Goal: Task Accomplishment & Management: Manage account settings

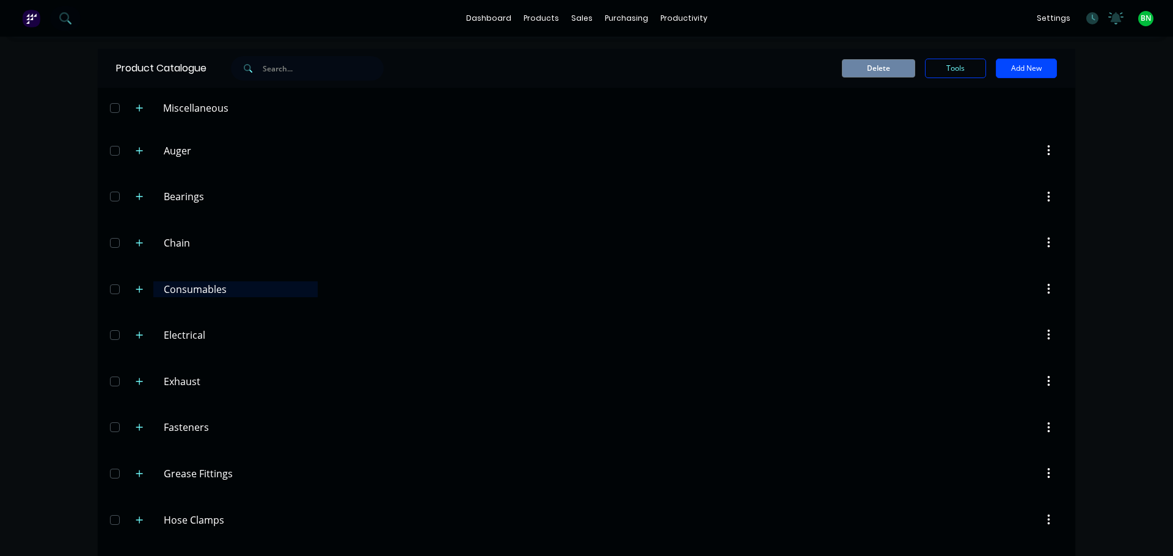
click at [178, 293] on input "Consumables" at bounding box center [236, 289] width 145 height 15
click at [136, 337] on icon "button" at bounding box center [139, 335] width 7 height 9
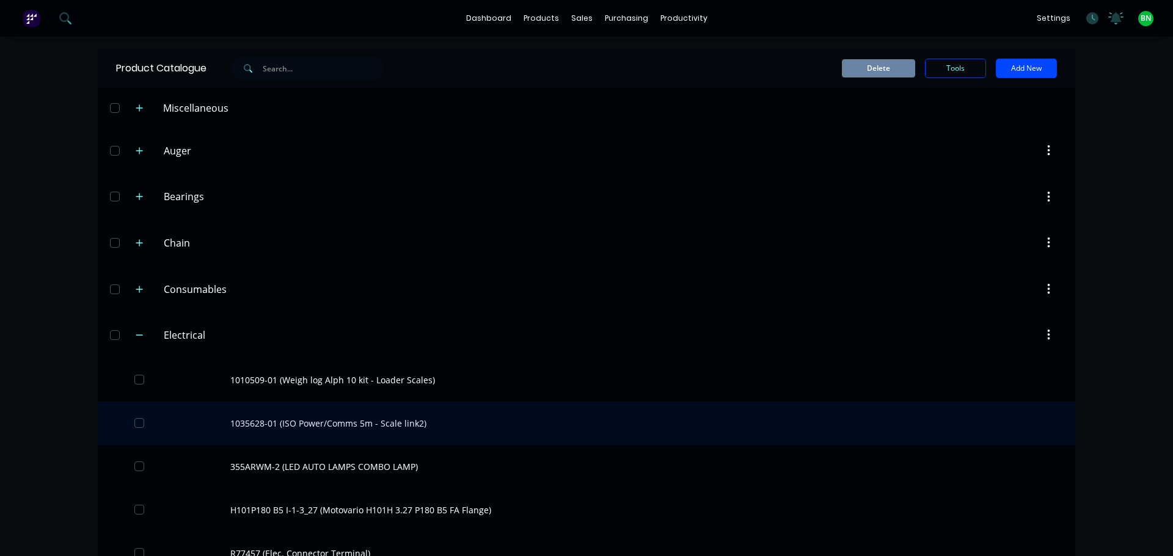
click at [260, 420] on div "1035628-01 (ISO Power/Comms 5m - Scale link2)" at bounding box center [586, 423] width 977 height 43
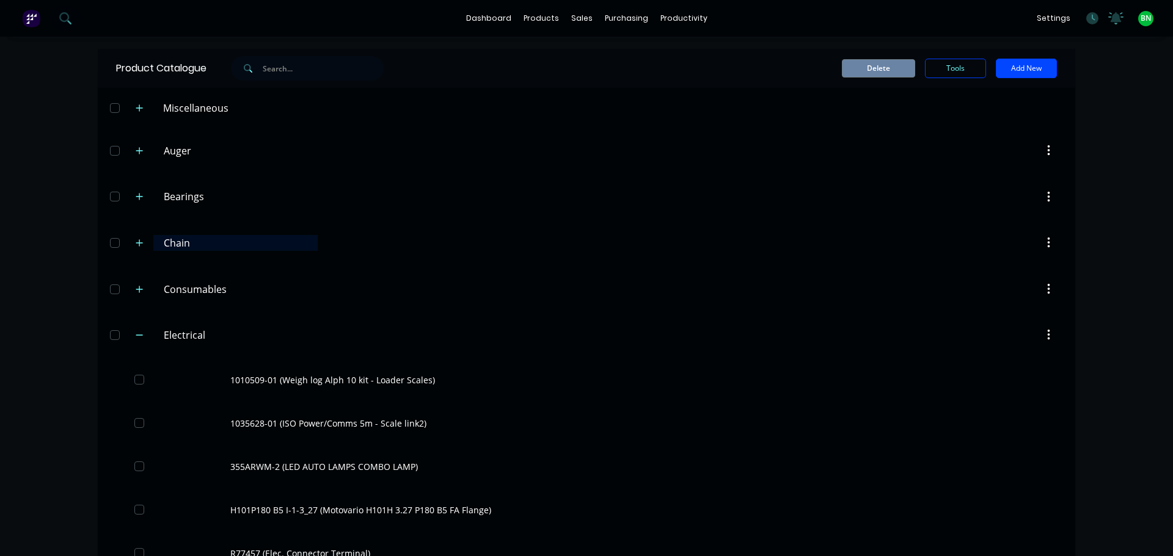
scroll to position [366, 0]
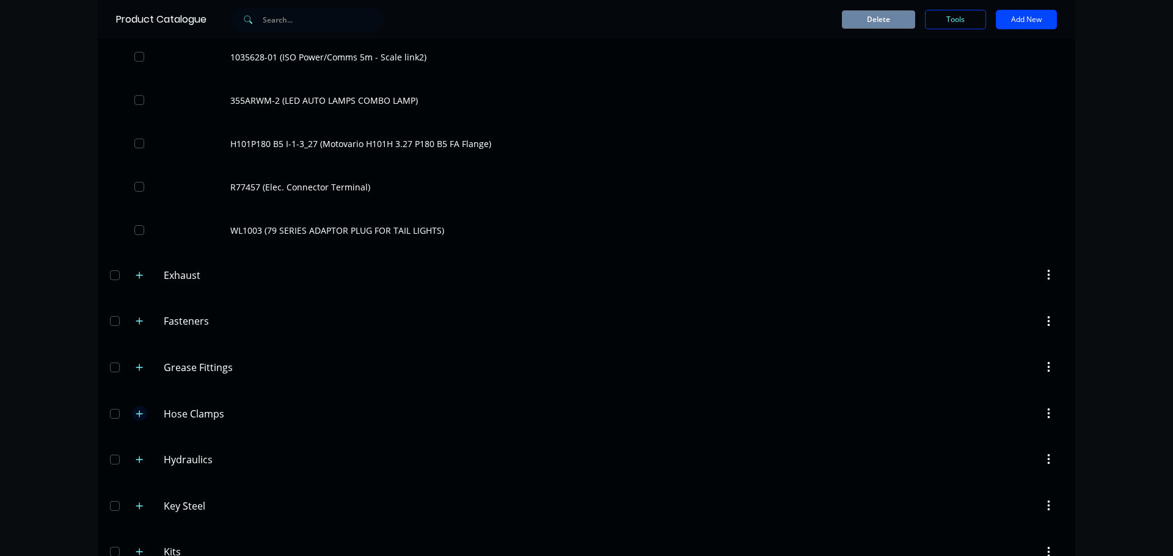
click at [138, 414] on icon "button" at bounding box center [139, 414] width 7 height 9
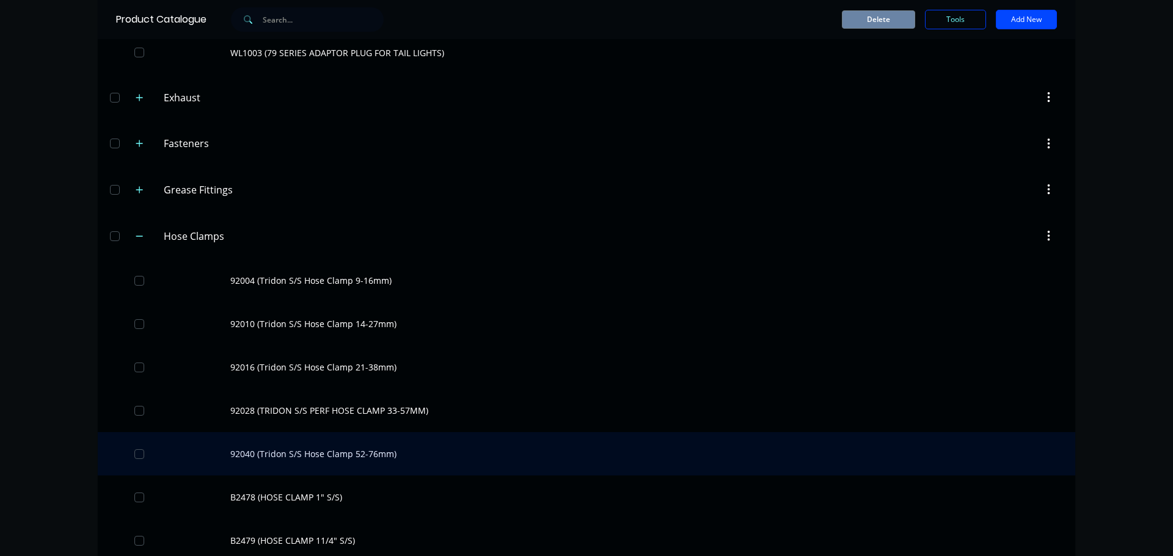
scroll to position [794, 0]
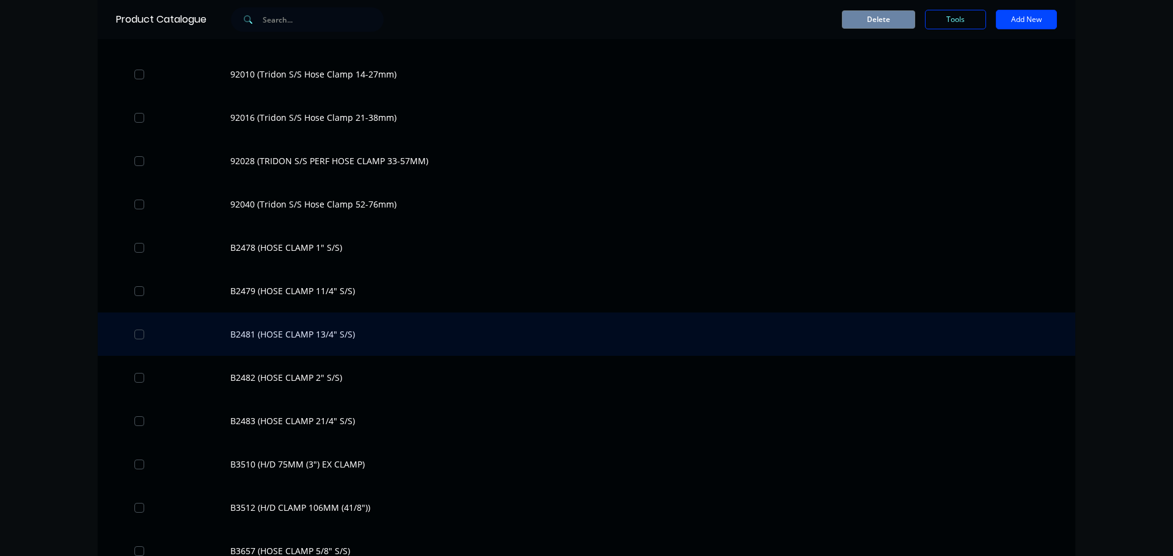
click at [258, 341] on div "B2481 (HOSE CLAMP 13/4" S/S)" at bounding box center [586, 334] width 977 height 43
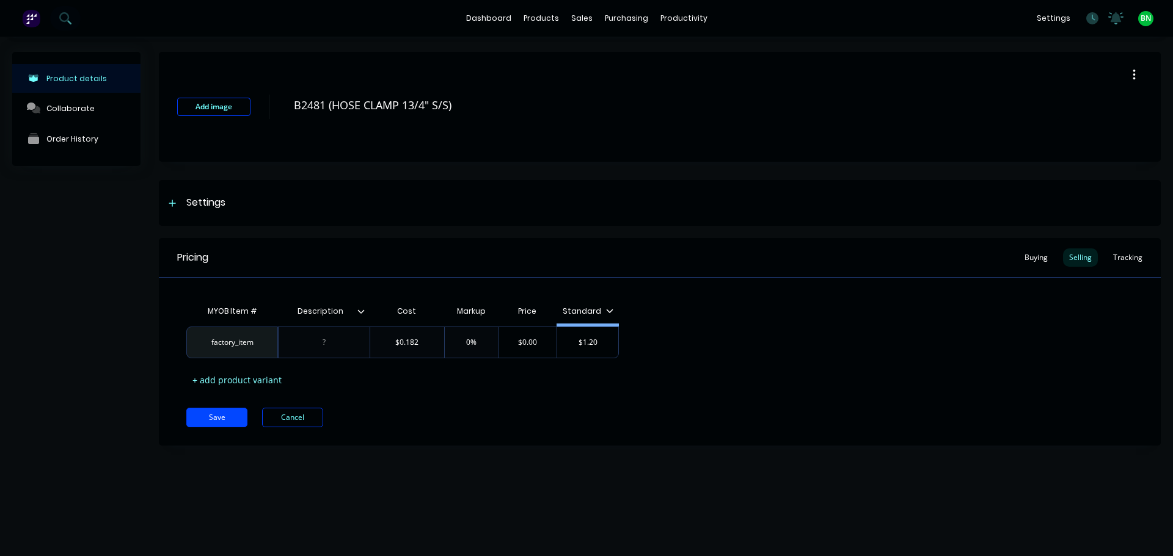
type textarea "x"
click at [1129, 253] on div "Tracking" at bounding box center [1128, 258] width 42 height 18
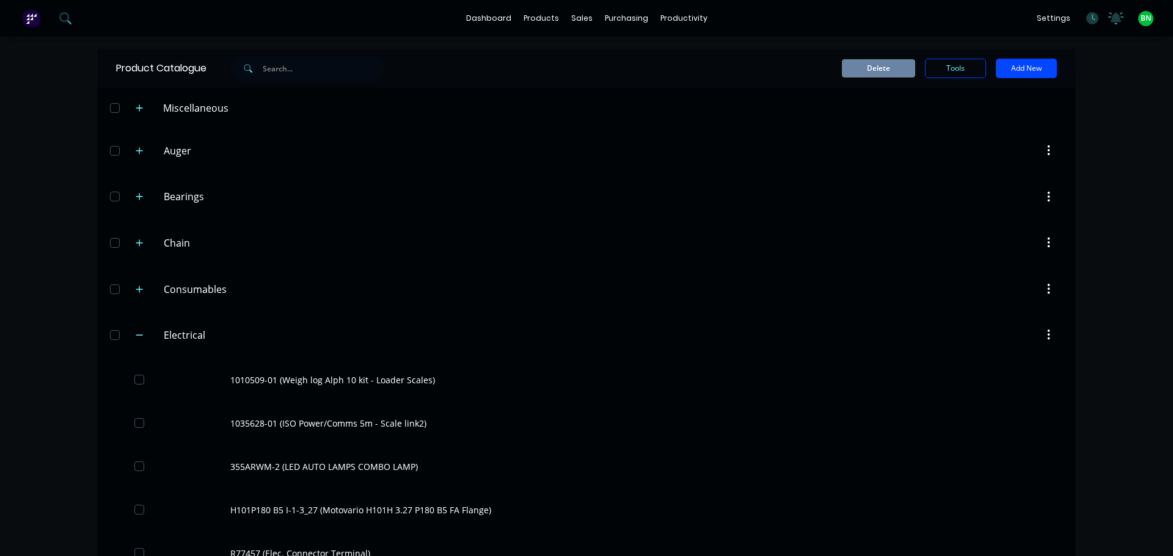
click at [489, 68] on div "Delete Tools Add New" at bounding box center [735, 69] width 643 height 20
click at [287, 65] on input "text" at bounding box center [323, 68] width 121 height 24
type input "na209"
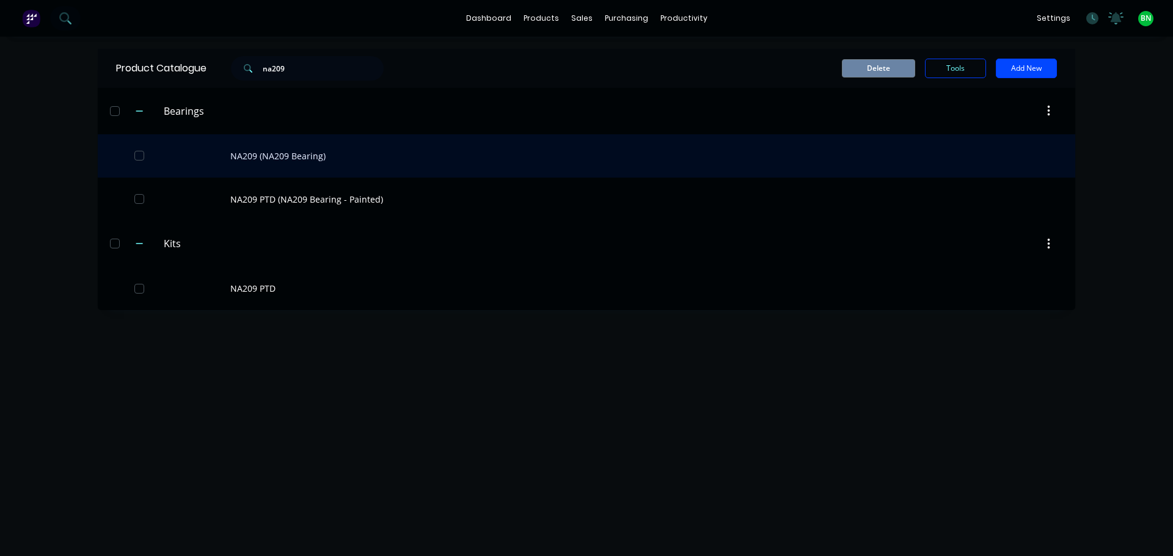
click at [289, 156] on div "NA209 (NA209 Bearing)" at bounding box center [586, 155] width 977 height 43
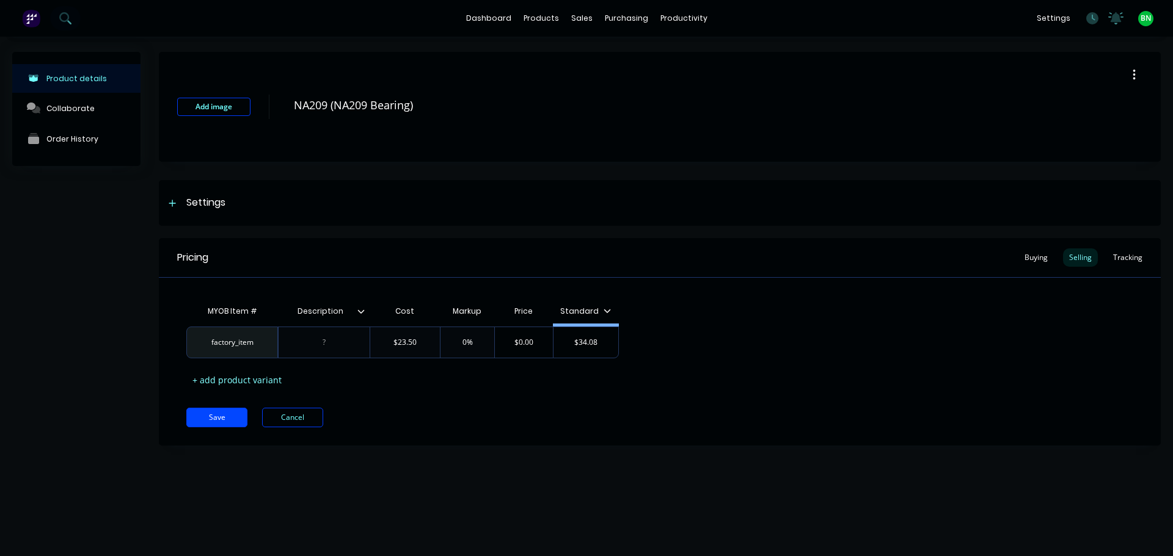
type textarea "x"
click at [1136, 256] on div "Tracking" at bounding box center [1128, 258] width 42 height 18
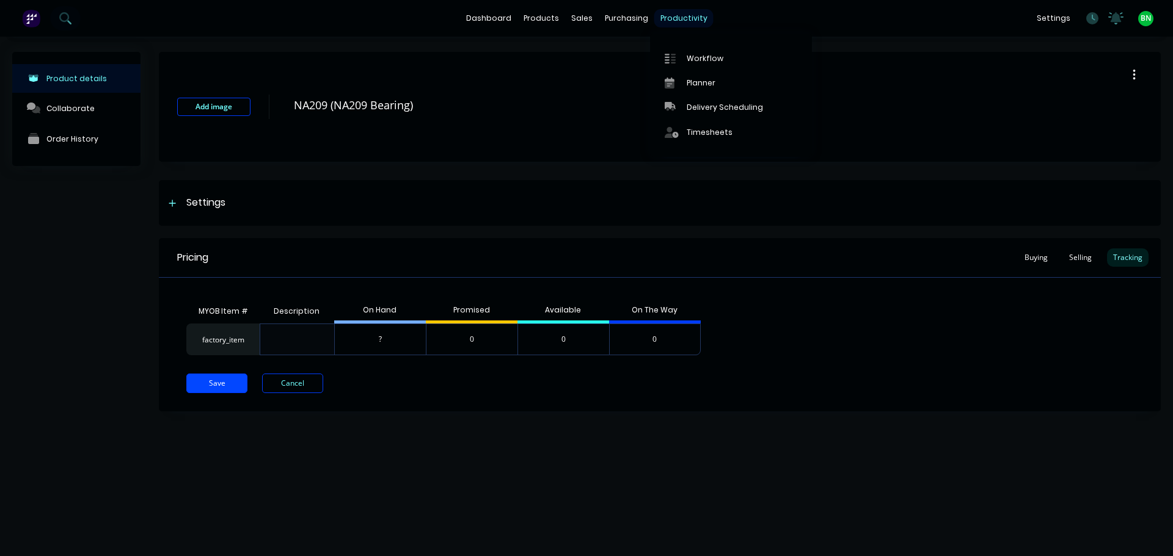
click at [663, 17] on div "productivity" at bounding box center [683, 18] width 59 height 18
click at [695, 48] on link "Workflow" at bounding box center [731, 58] width 162 height 24
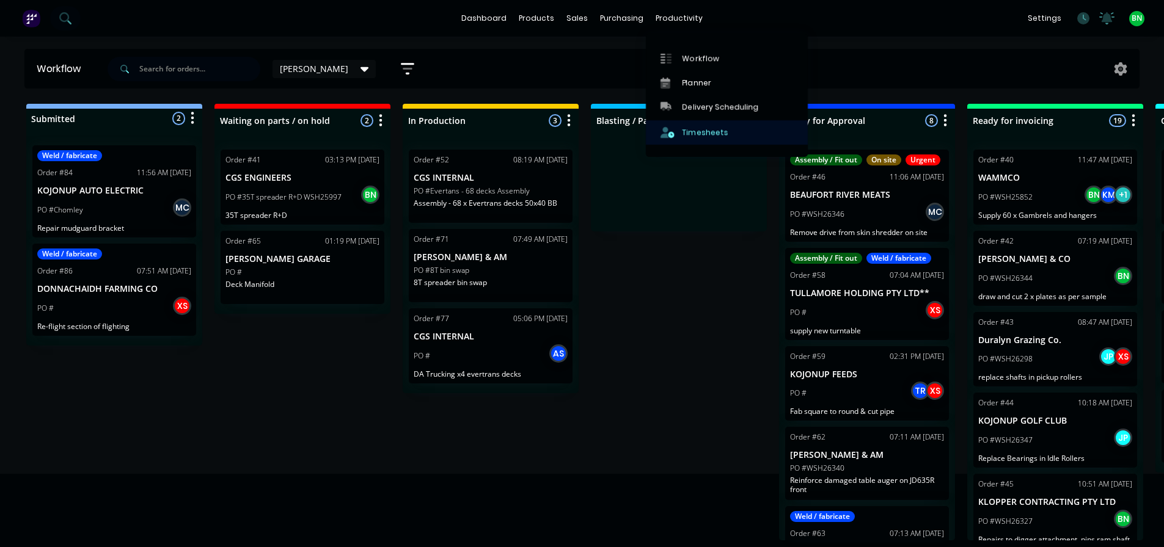
click at [696, 129] on div "Timesheets" at bounding box center [705, 132] width 46 height 11
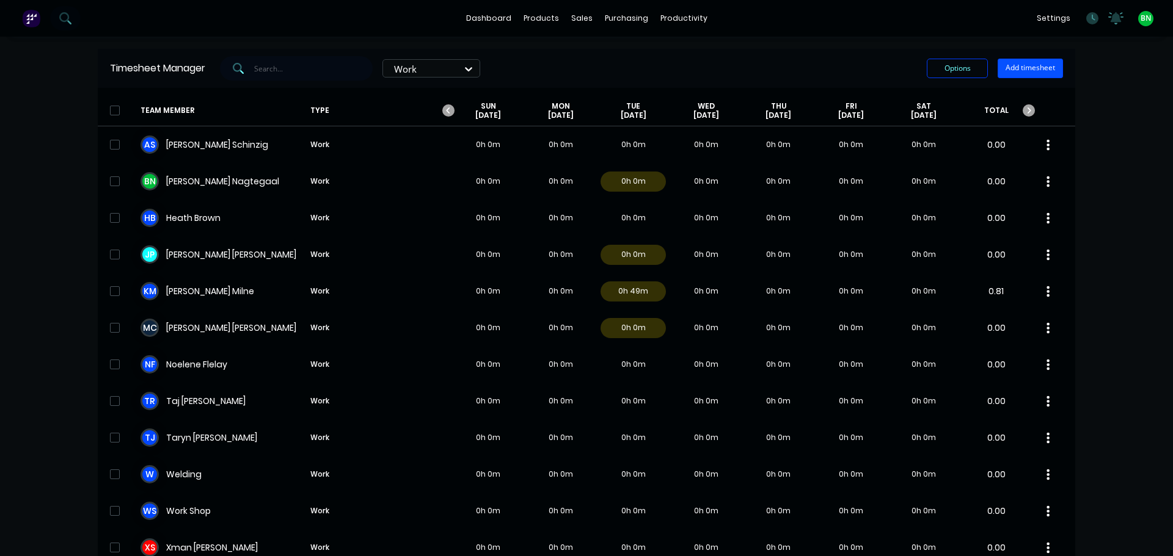
click at [1014, 67] on button "Add timesheet" at bounding box center [1029, 69] width 65 height 20
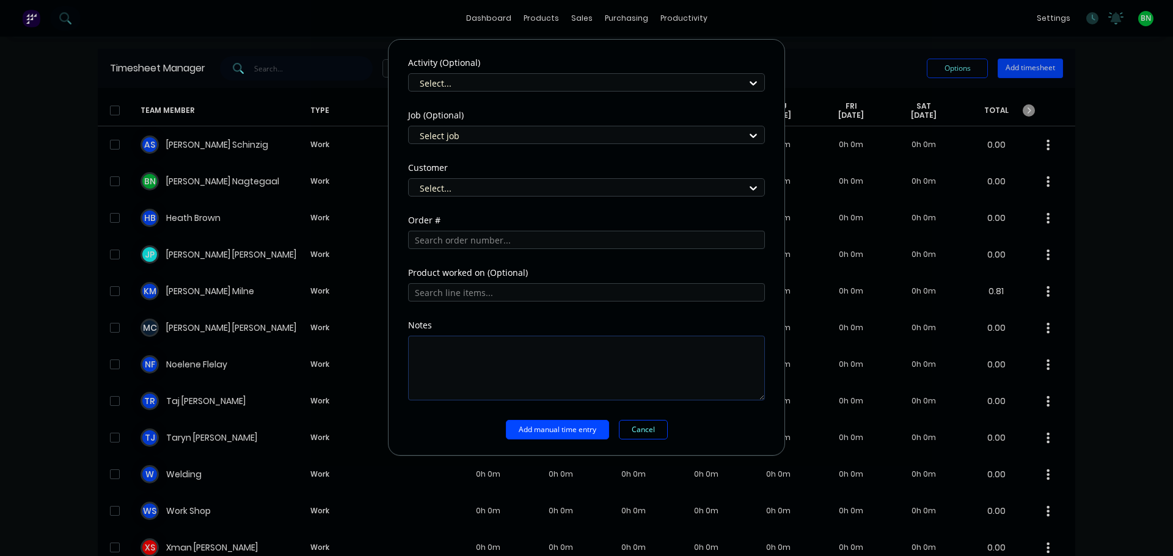
scroll to position [507, 0]
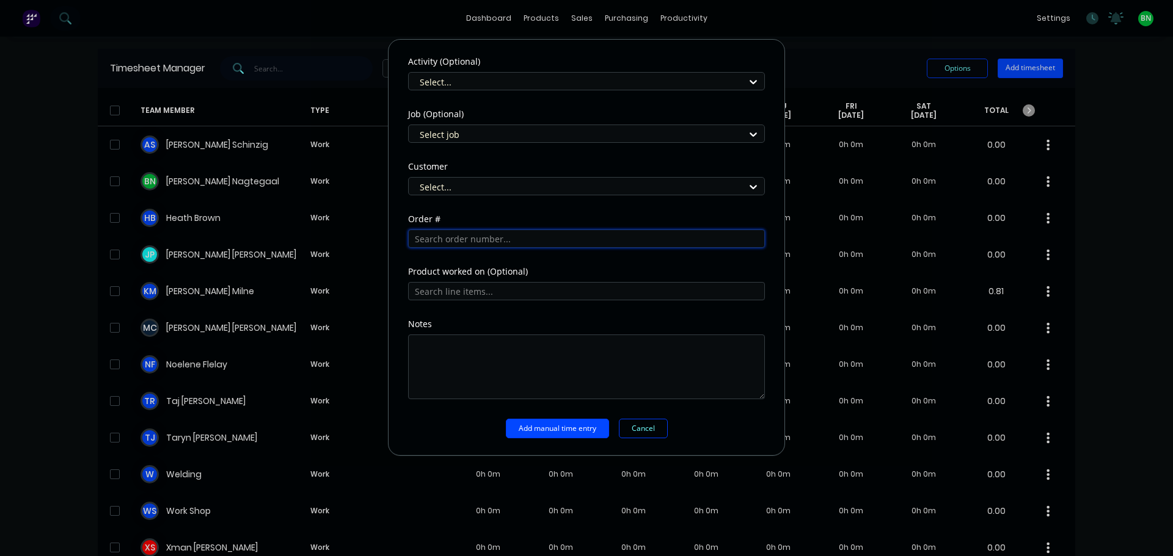
click at [461, 235] on input "text" at bounding box center [586, 239] width 357 height 18
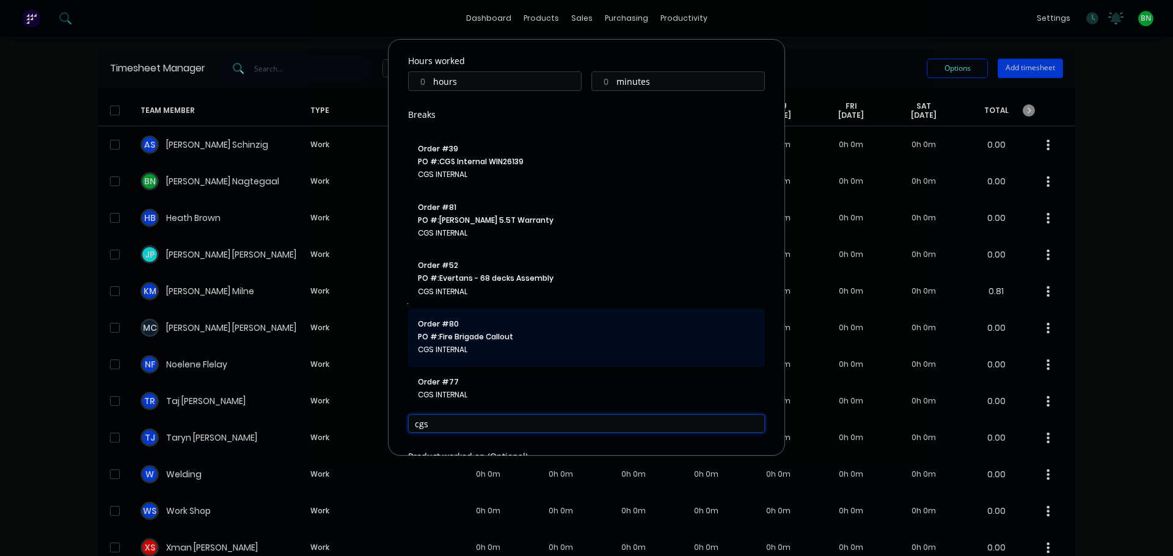
scroll to position [397, 0]
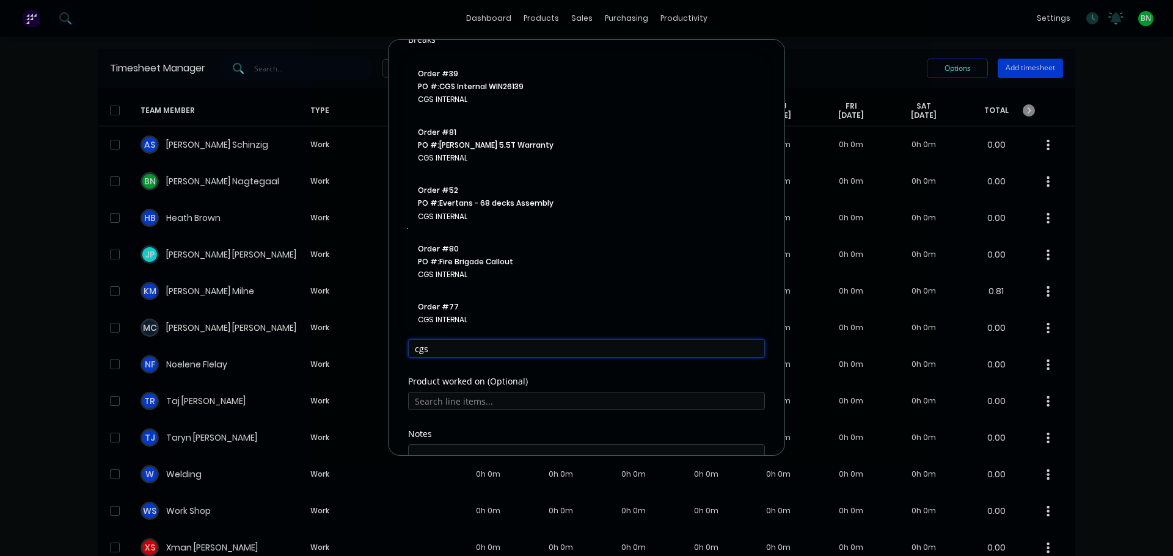
drag, startPoint x: 446, startPoint y: 352, endPoint x: 386, endPoint y: 346, distance: 60.2
click at [386, 346] on div "Add timesheet Work Attendance Team member Select... When Date Start time Finish…" at bounding box center [586, 278] width 1173 height 556
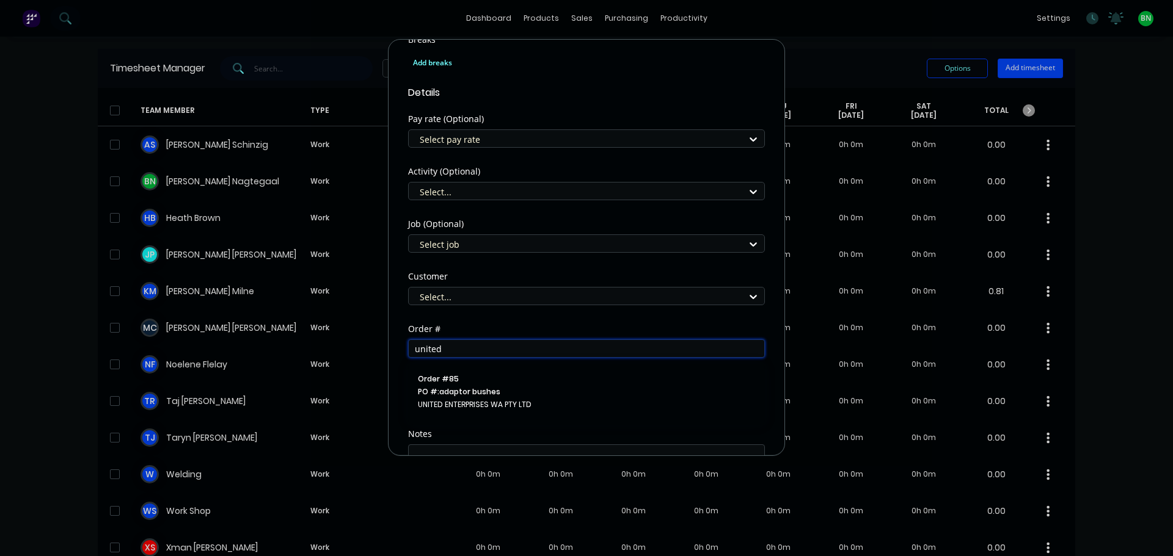
drag, startPoint x: 463, startPoint y: 347, endPoint x: 390, endPoint y: 347, distance: 73.3
click at [390, 347] on div "Add timesheet Work Attendance Team member Select... When Date Start time Finish…" at bounding box center [586, 247] width 397 height 417
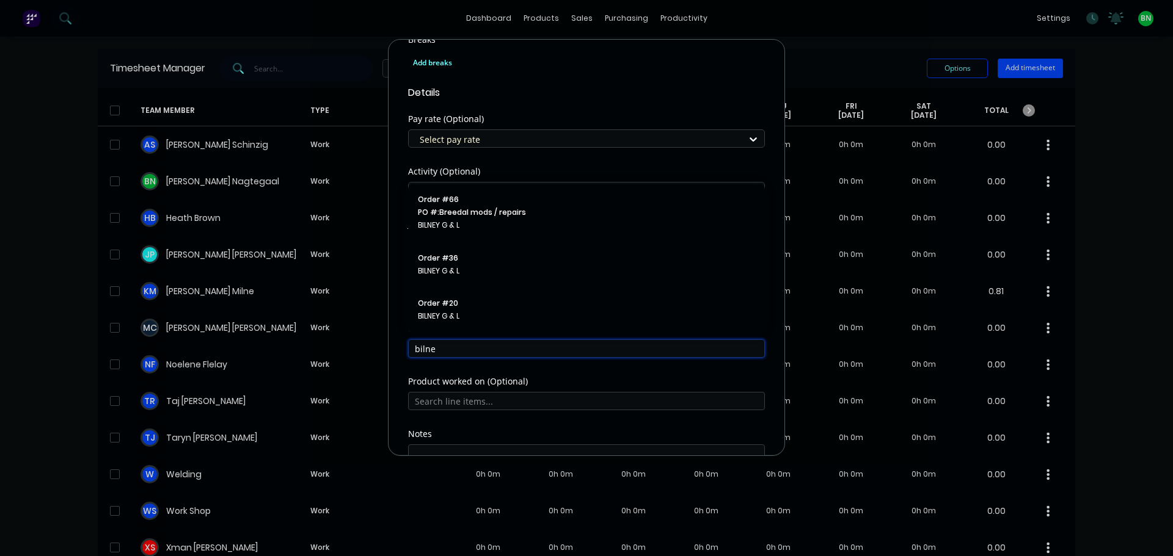
type input "bilne"
click at [571, 362] on div "Order # bilne Order # 66 PO #: Breedal mods / repairs BILNEY G & L Order # 36 B…" at bounding box center [586, 351] width 357 height 53
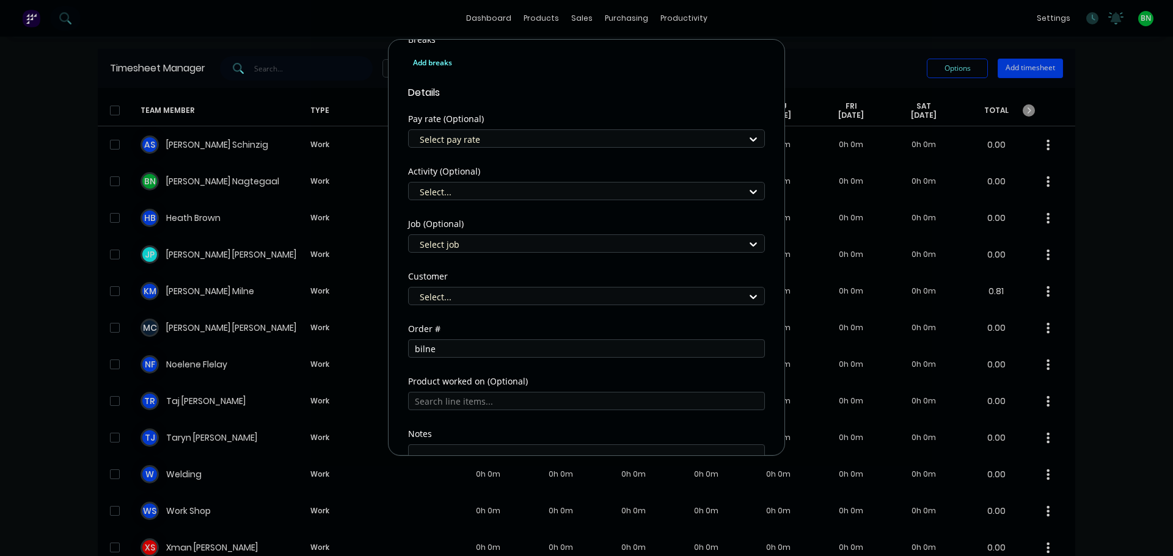
click at [833, 60] on div "Add timesheet Work Attendance Team member Select... When Date Start time Finish…" at bounding box center [586, 278] width 1173 height 556
drag, startPoint x: 844, startPoint y: 47, endPoint x: 456, endPoint y: 47, distance: 388.5
click at [800, 46] on div "Add timesheet Work Attendance Team member Select... When Date Start time Finish…" at bounding box center [586, 278] width 1173 height 556
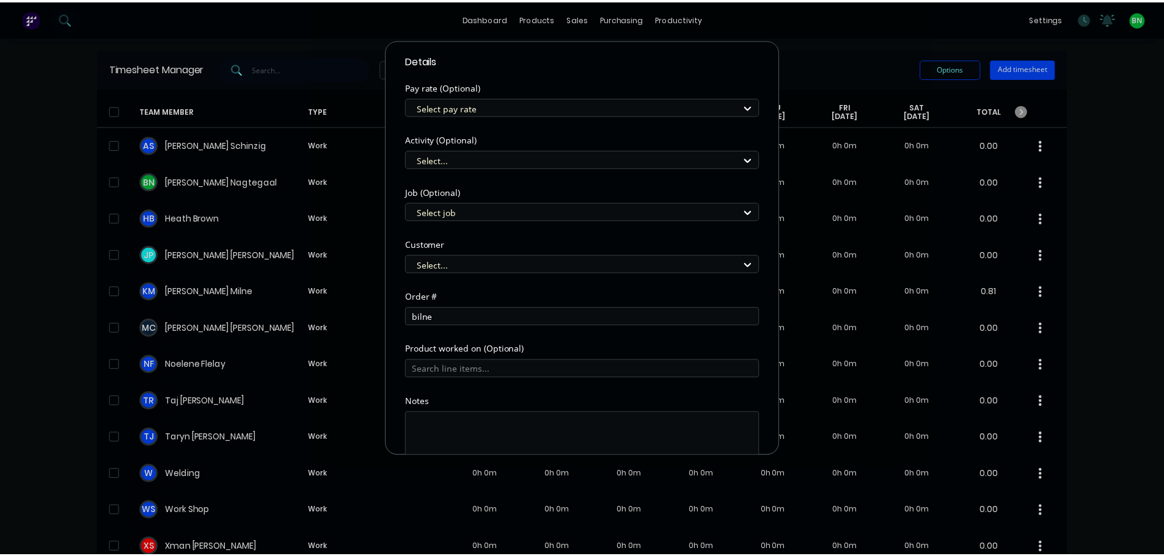
scroll to position [507, 0]
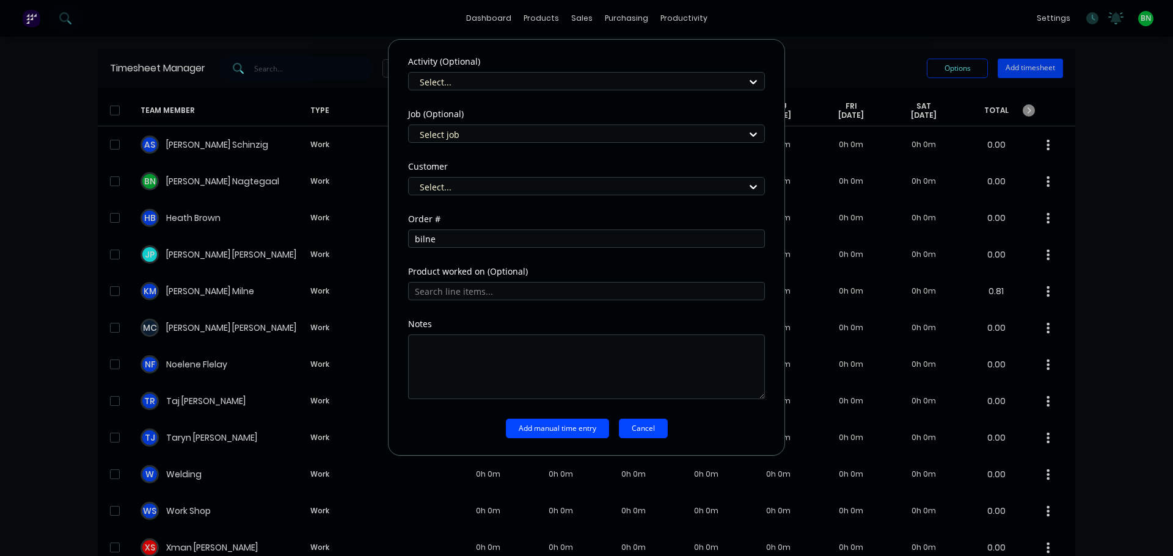
click at [643, 432] on button "Cancel" at bounding box center [643, 429] width 49 height 20
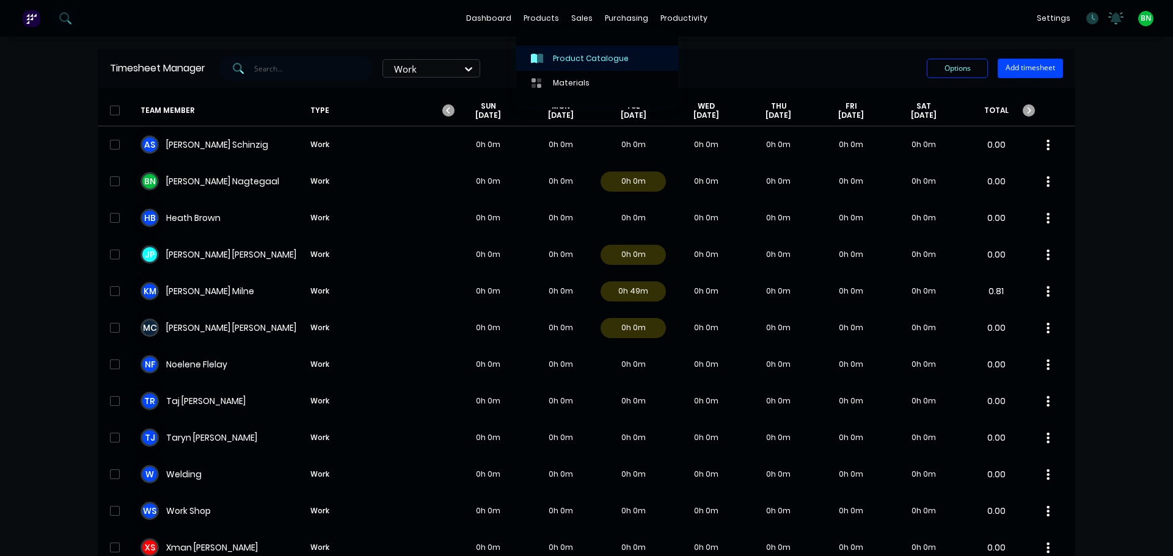
click at [561, 56] on div "Product Catalogue" at bounding box center [591, 58] width 76 height 11
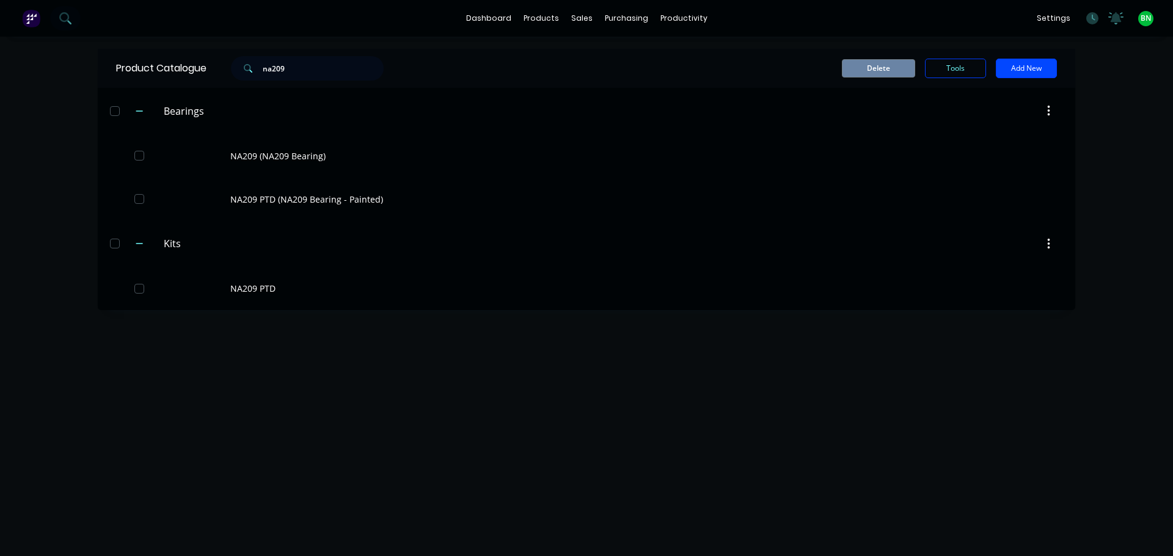
drag, startPoint x: 352, startPoint y: 73, endPoint x: 194, endPoint y: 74, distance: 157.6
click at [194, 74] on div "Product Catalogue na209" at bounding box center [256, 68] width 316 height 39
type input "sh30"
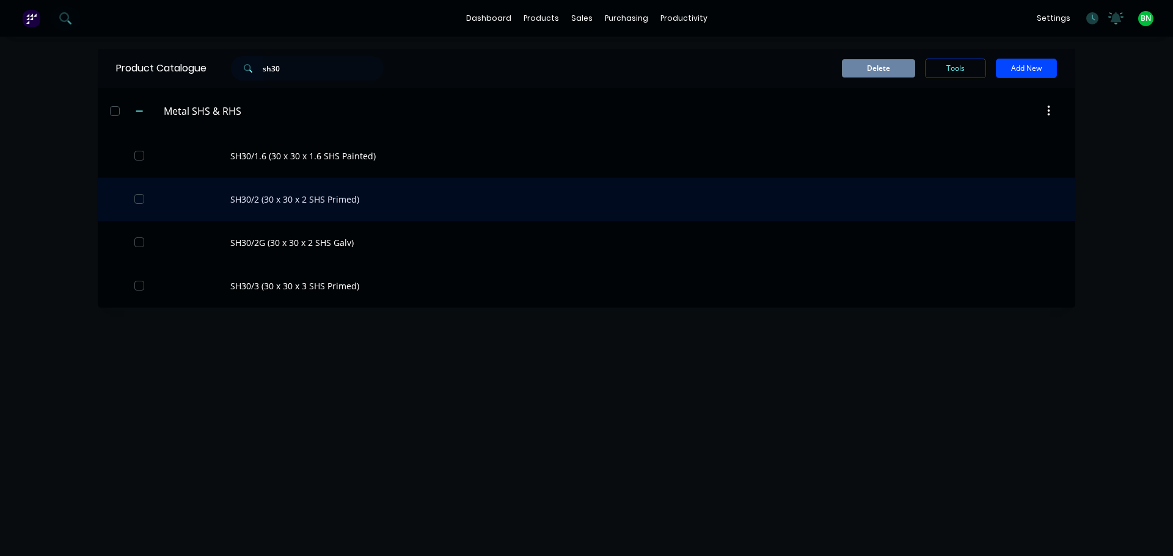
click at [299, 197] on div "SH30/2 (30 x 30 x 2 SHS Primed)" at bounding box center [586, 199] width 977 height 43
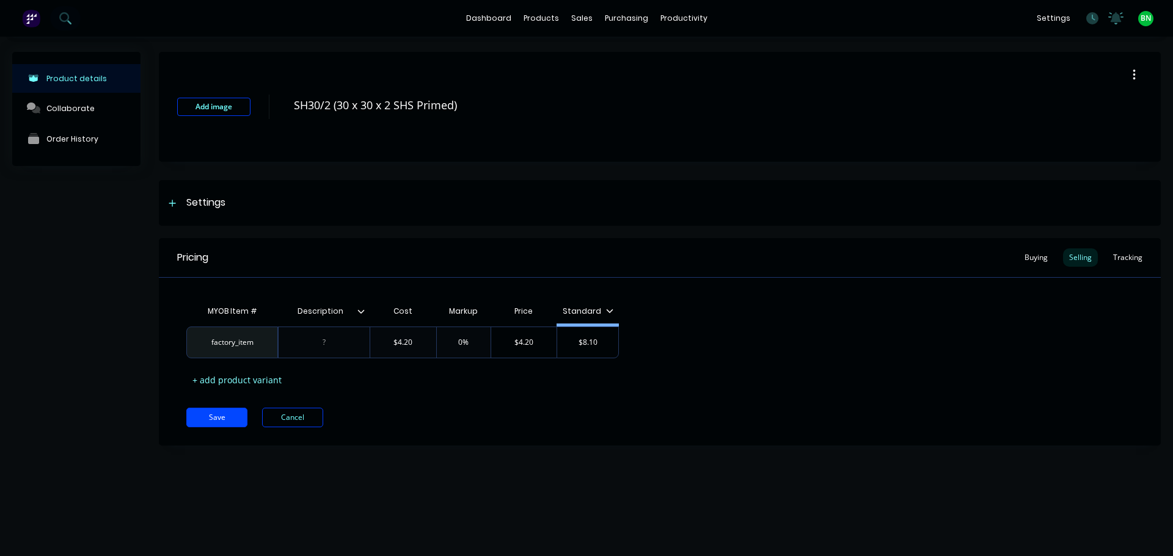
drag, startPoint x: 815, startPoint y: 328, endPoint x: 1053, endPoint y: 56, distance: 361.0
click at [824, 317] on div "MYOB Item # Description Cost Markup Price Standard factory_item $4.20 0% $4.20 …" at bounding box center [659, 344] width 947 height 90
click at [302, 421] on button "Cancel" at bounding box center [292, 418] width 61 height 20
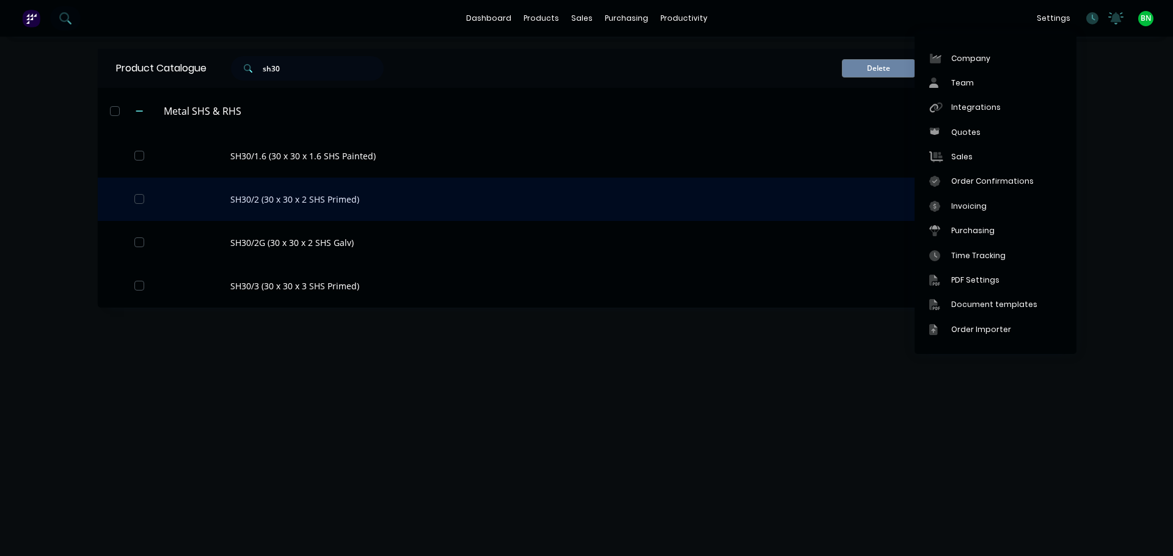
drag, startPoint x: 746, startPoint y: 205, endPoint x: 749, endPoint y: 199, distance: 7.4
click at [749, 199] on div "SH30/2 (30 x 30 x 2 SHS Primed)" at bounding box center [586, 199] width 977 height 43
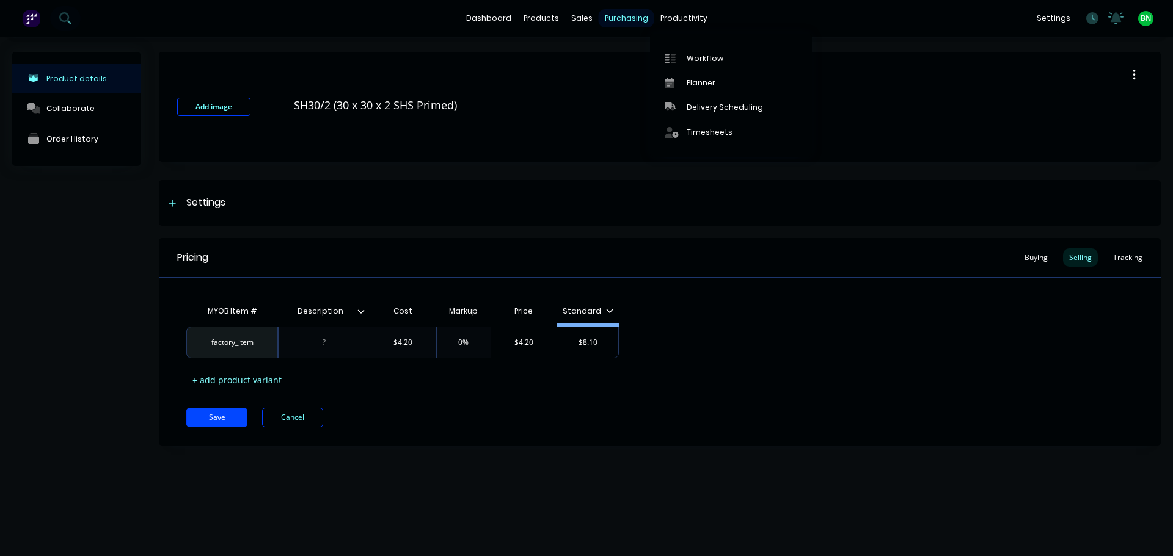
type textarea "x"
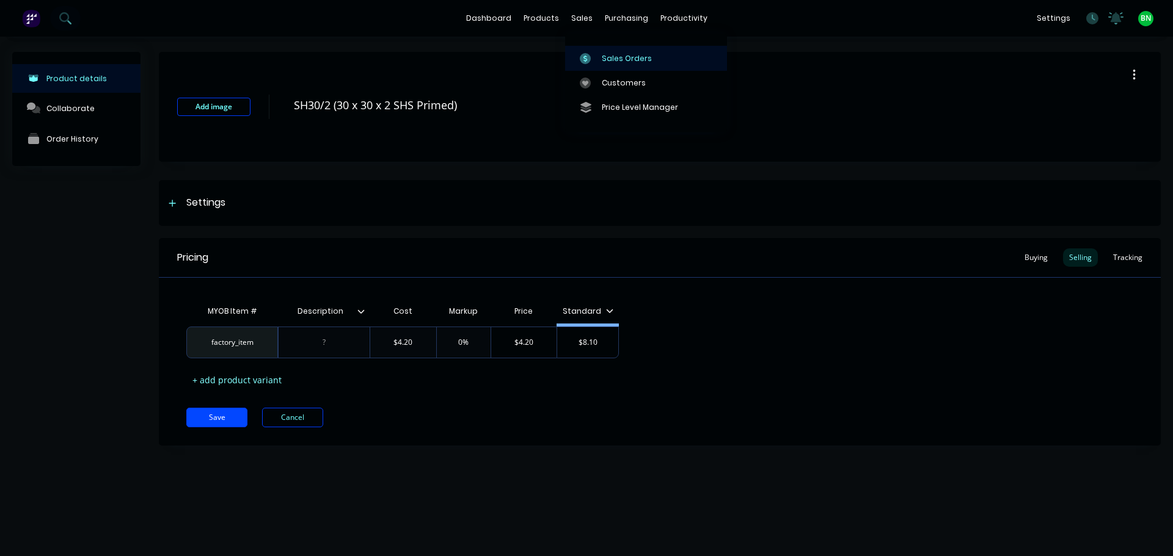
click at [610, 62] on div "Sales Orders" at bounding box center [627, 58] width 50 height 11
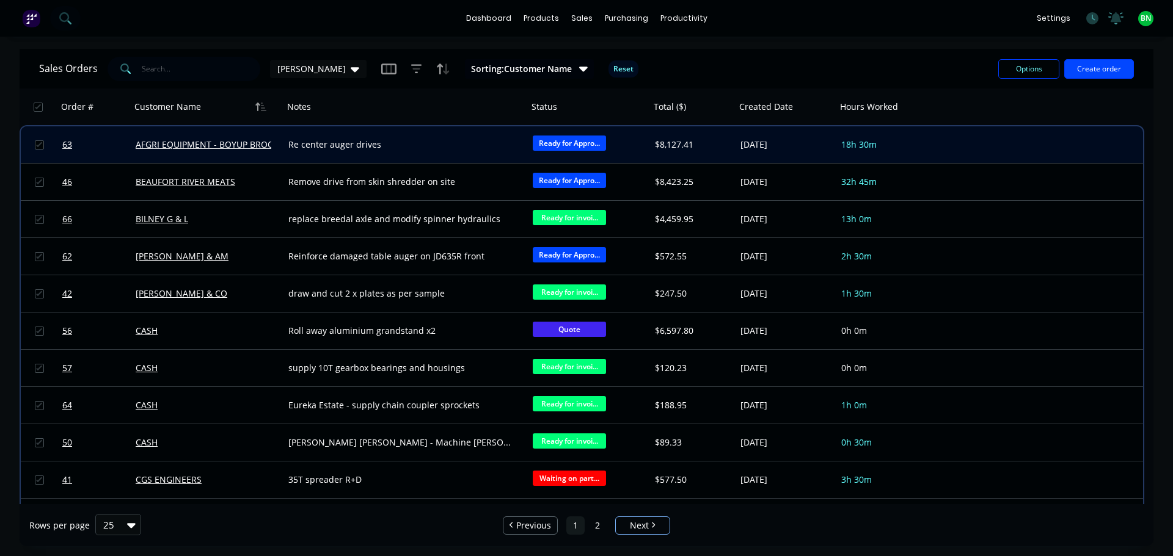
click at [414, 140] on div "Re center auger drives" at bounding box center [399, 145] width 223 height 12
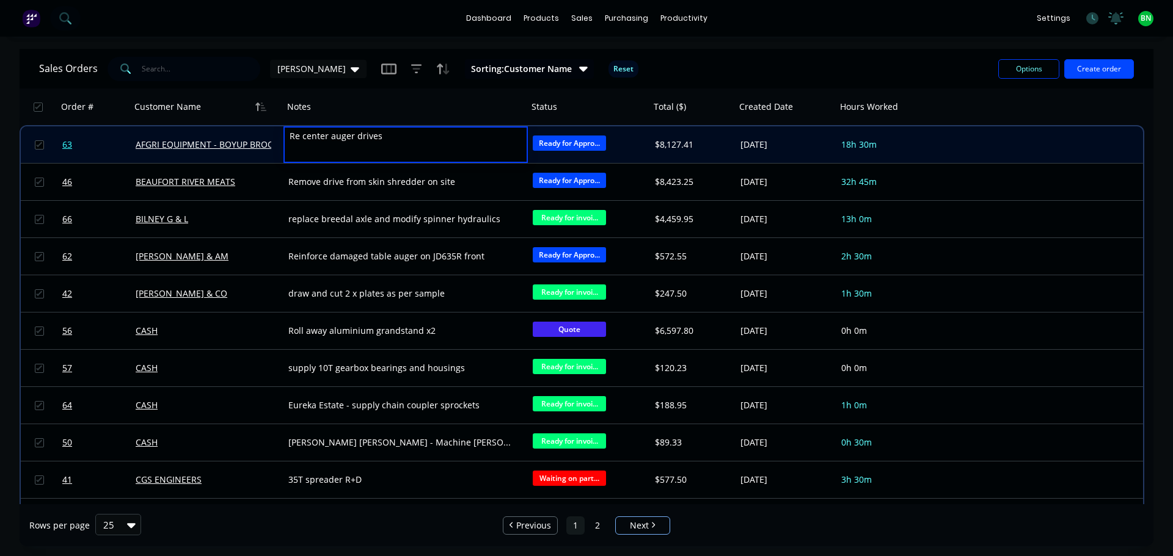
click at [101, 148] on link "63" at bounding box center [98, 144] width 73 height 37
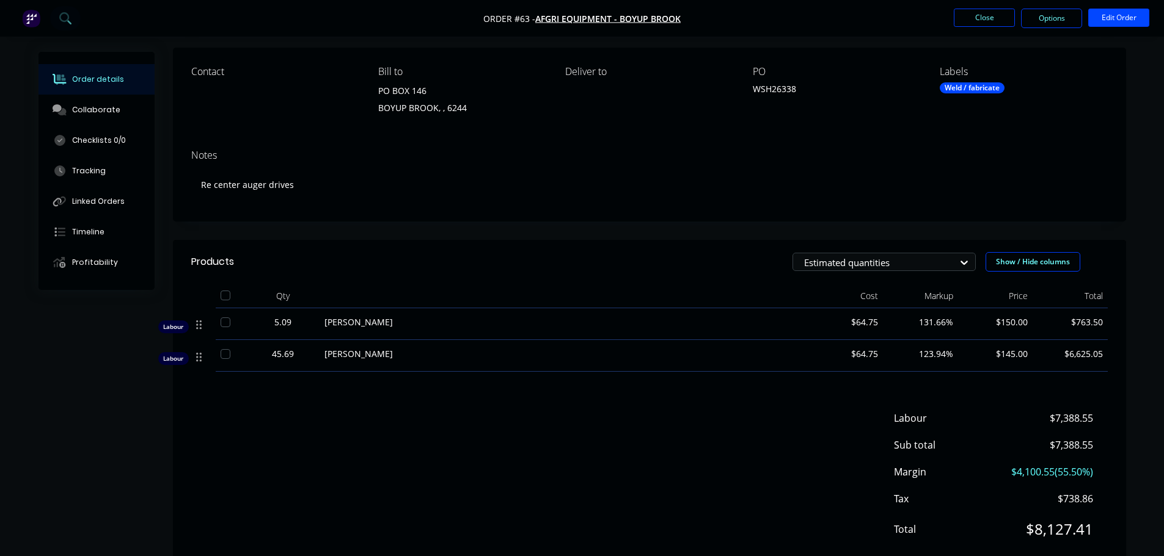
scroll to position [120, 0]
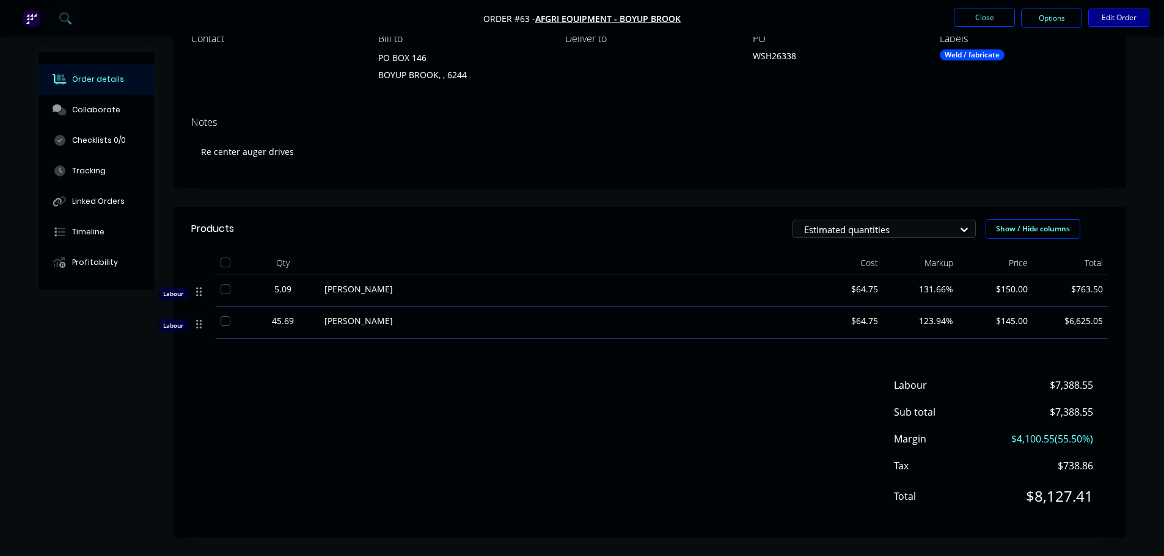
click at [1126, 14] on button "Edit Order" at bounding box center [1118, 18] width 61 height 18
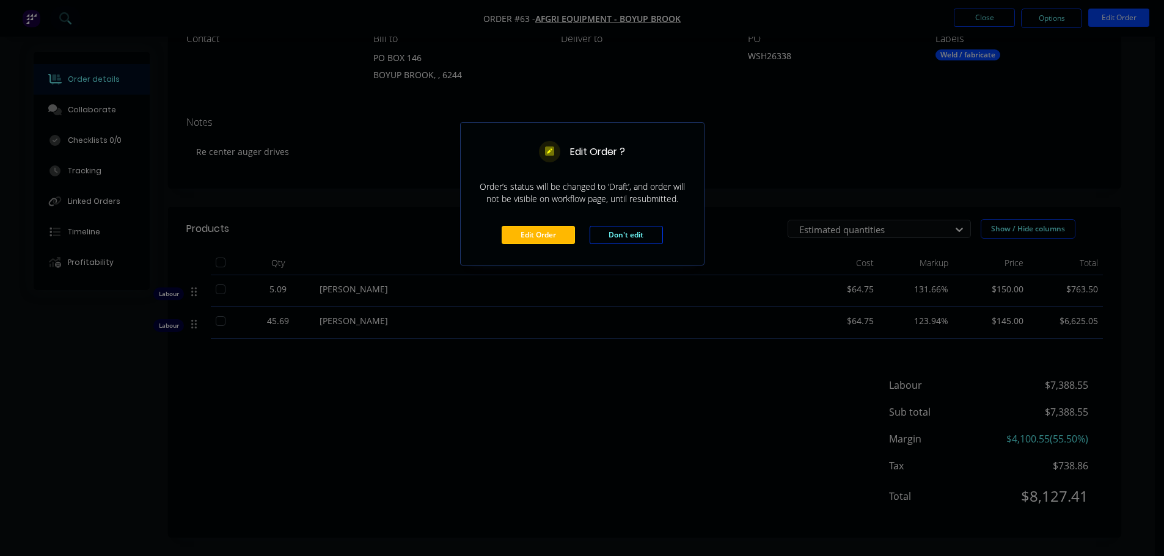
click at [536, 237] on button "Edit Order" at bounding box center [537, 235] width 73 height 18
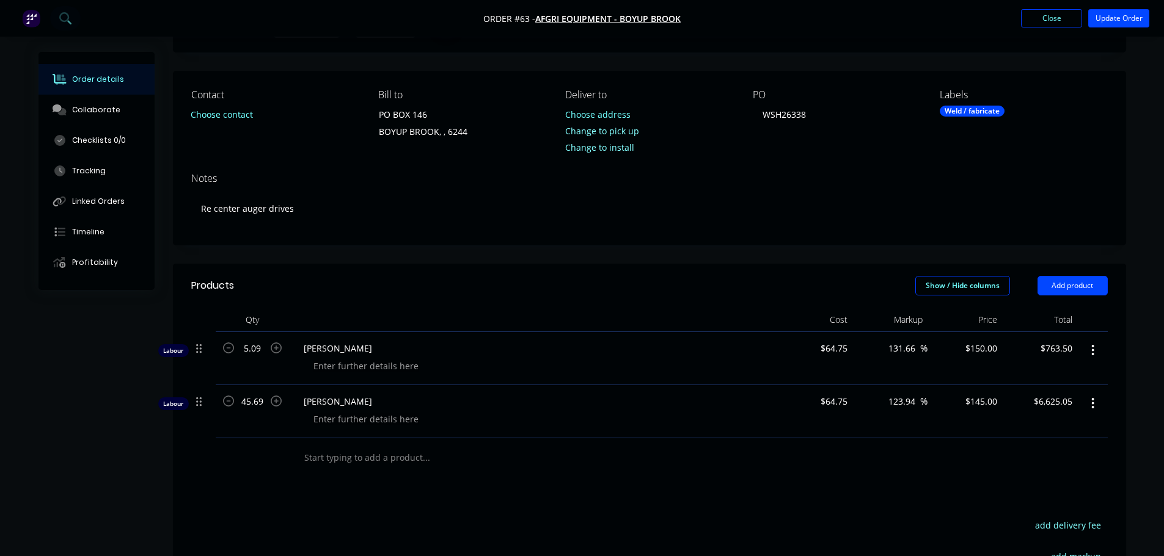
scroll to position [183, 0]
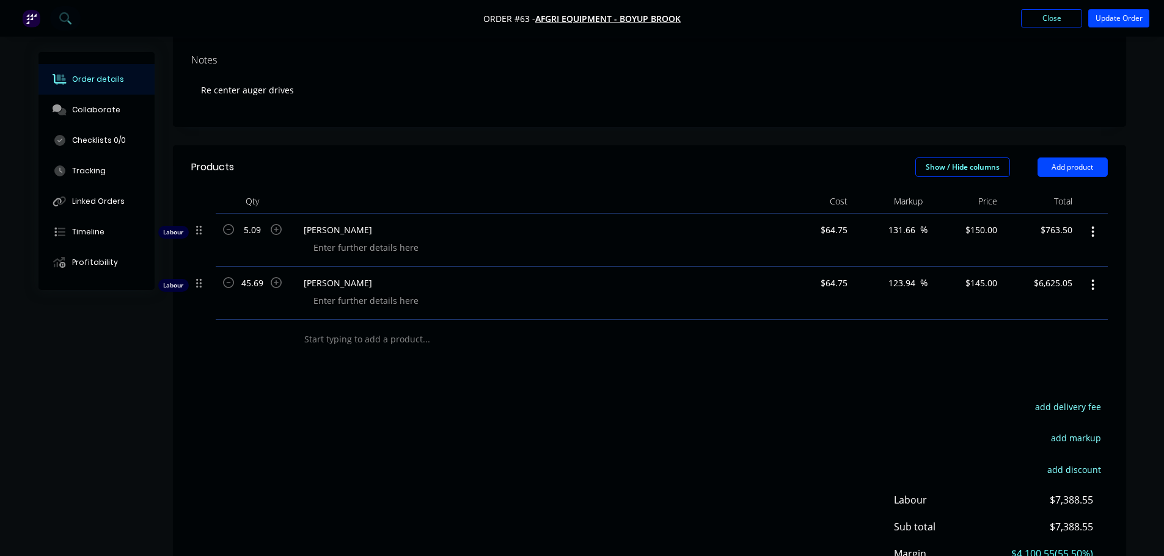
click at [399, 337] on input "text" at bounding box center [426, 339] width 244 height 24
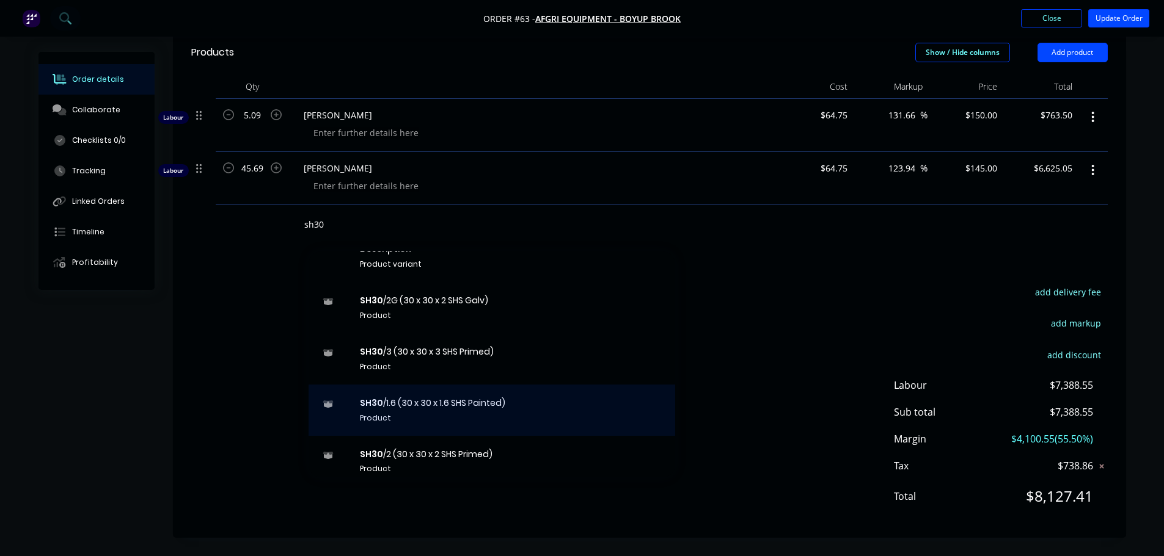
scroll to position [348, 0]
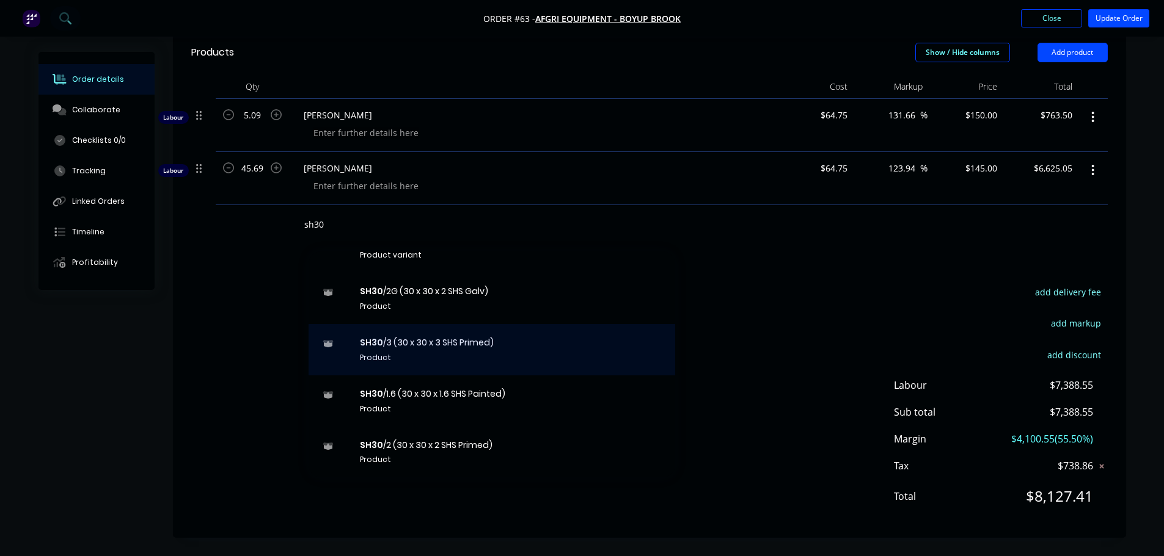
type input "sh30"
click at [495, 351] on div "SH30 /3 (30 x 30 x 3 SHS Primed) Product" at bounding box center [491, 349] width 366 height 51
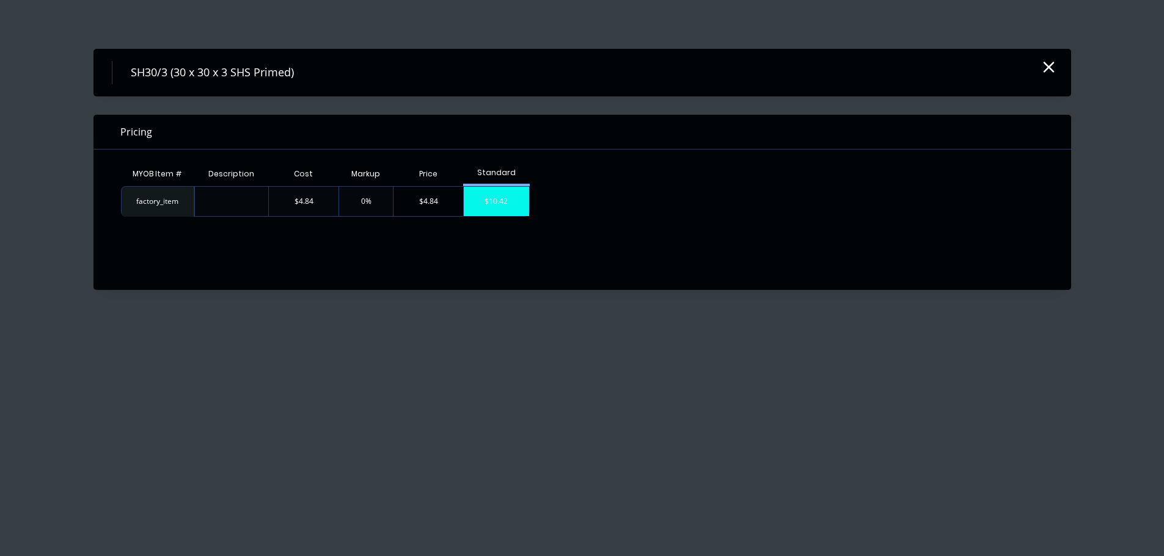
click at [484, 205] on div "$10.42" at bounding box center [496, 201] width 65 height 29
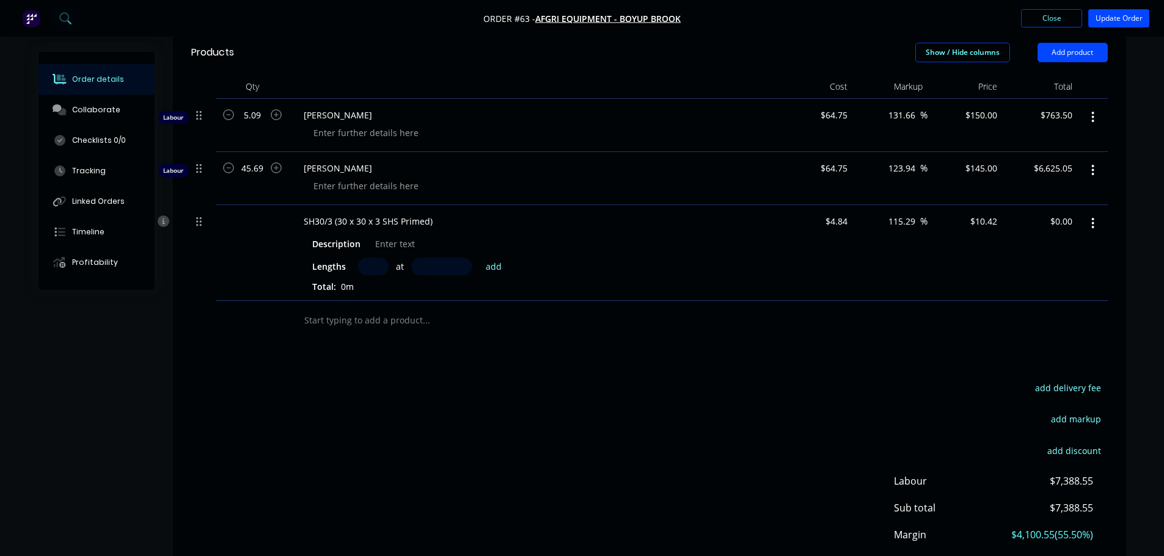
click at [370, 265] on input "text" at bounding box center [373, 267] width 31 height 18
click at [429, 269] on input "text" at bounding box center [441, 267] width 61 height 18
click at [366, 261] on input "text" at bounding box center [373, 267] width 31 height 18
type input "3"
click at [440, 268] on input "text" at bounding box center [441, 267] width 61 height 18
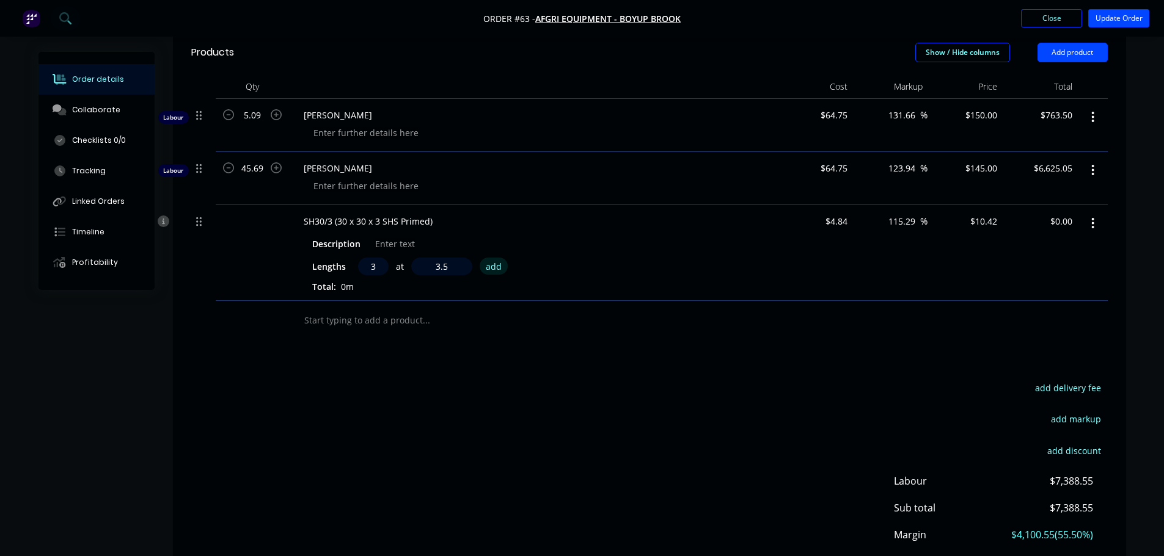
type input "3.5mm"
click at [496, 265] on button "add" at bounding box center [493, 266] width 29 height 16
type input "$0.11"
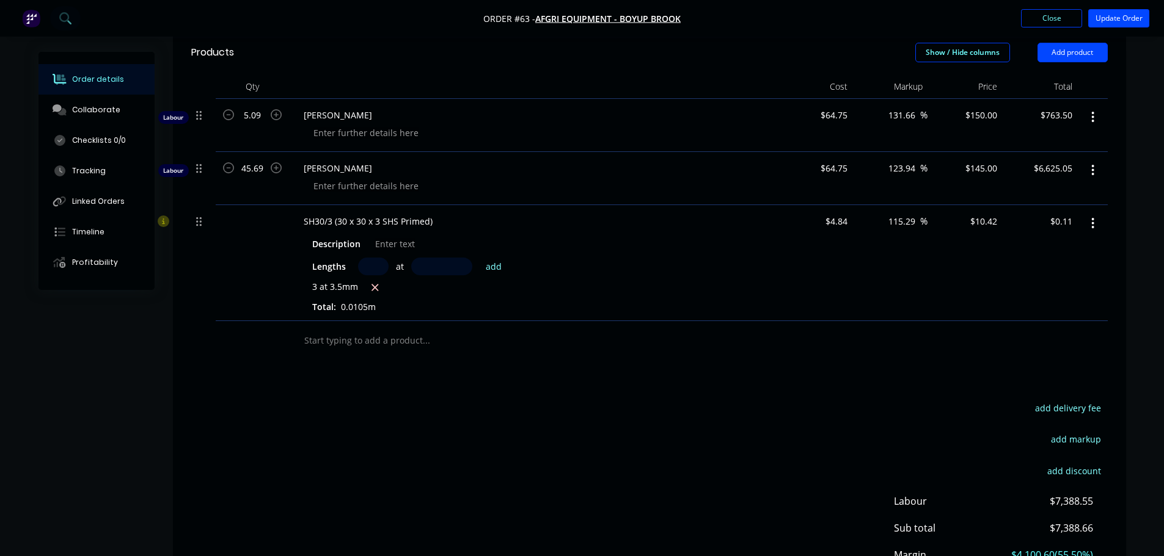
click at [436, 270] on input "text" at bounding box center [441, 267] width 61 height 18
click at [341, 286] on span "3 at 3.5mm" at bounding box center [335, 287] width 46 height 15
drag, startPoint x: 348, startPoint y: 288, endPoint x: 492, endPoint y: 279, distance: 144.4
click at [354, 288] on span "3 at 3.5mm" at bounding box center [335, 287] width 46 height 15
click at [357, 281] on div "3 at 3.5mm" at bounding box center [533, 287] width 442 height 15
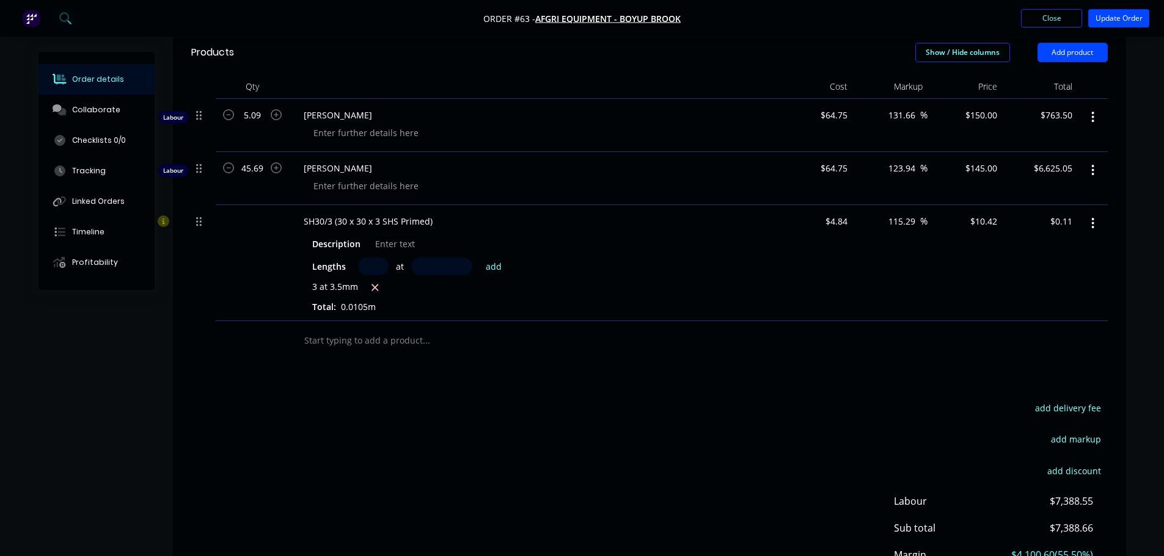
drag, startPoint x: 334, startPoint y: 288, endPoint x: 312, endPoint y: 286, distance: 22.1
click at [309, 286] on div "Description Lengths at add 3 at 3.5mm Total: 0.0105m" at bounding box center [533, 273] width 479 height 81
click at [352, 307] on span "0.0105m" at bounding box center [358, 307] width 45 height 12
click at [592, 292] on div "3 at 3.5mm" at bounding box center [533, 287] width 442 height 15
click at [1089, 225] on button "button" at bounding box center [1092, 224] width 29 height 22
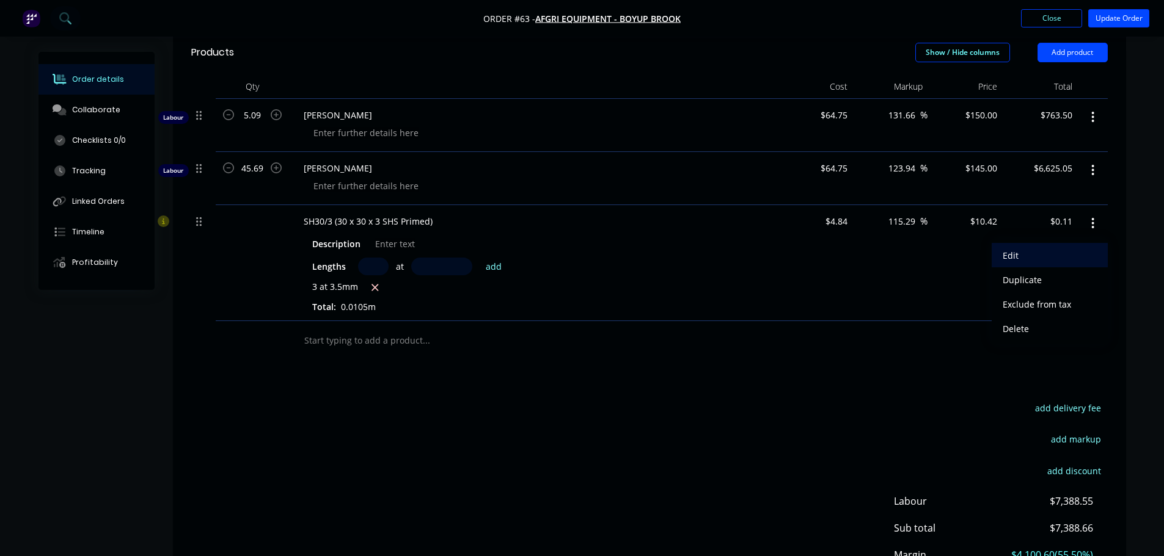
click at [1002, 255] on div "Edit" at bounding box center [1049, 256] width 94 height 18
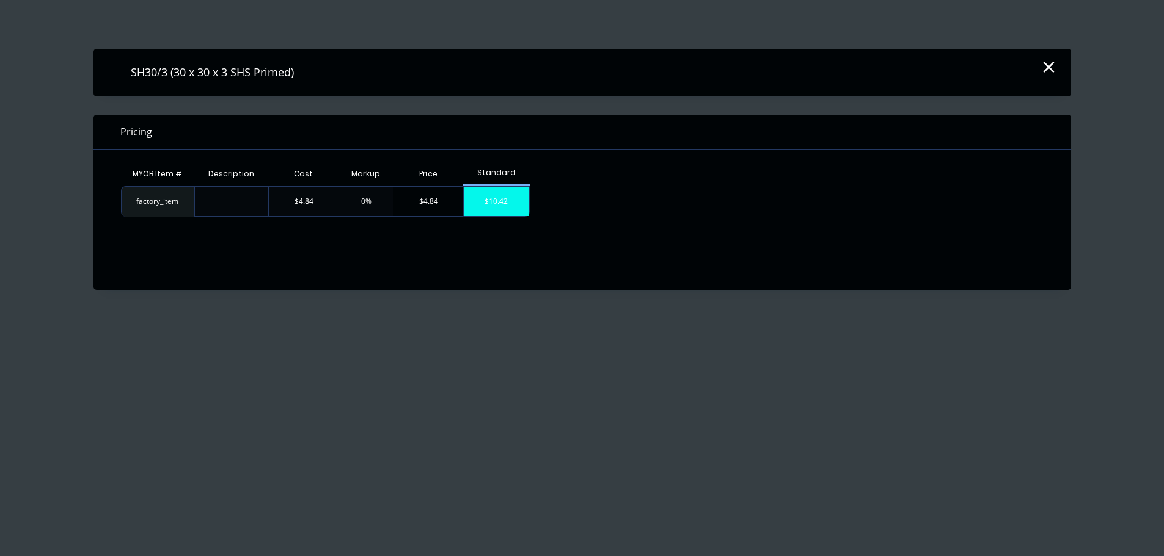
click at [485, 200] on div "$10.42" at bounding box center [496, 201] width 65 height 29
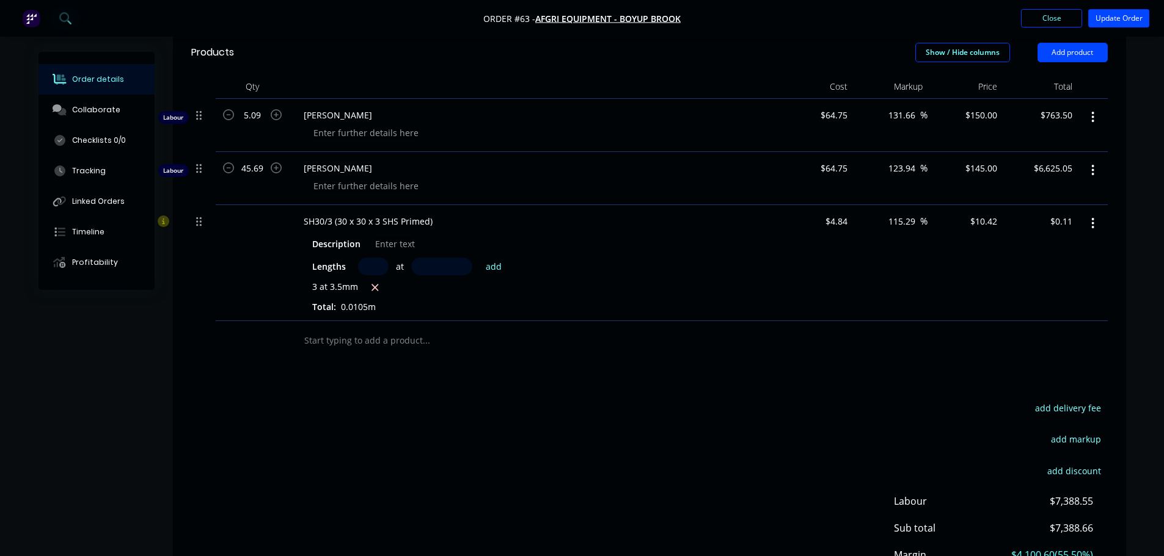
click at [330, 268] on span "Lengths" at bounding box center [329, 266] width 34 height 13
click at [316, 293] on span "3 at 3.5mm" at bounding box center [335, 287] width 46 height 15
click at [313, 288] on span "3 at 3.5mm" at bounding box center [335, 287] width 46 height 15
click at [365, 268] on input "text" at bounding box center [373, 267] width 31 height 18
type input "3"
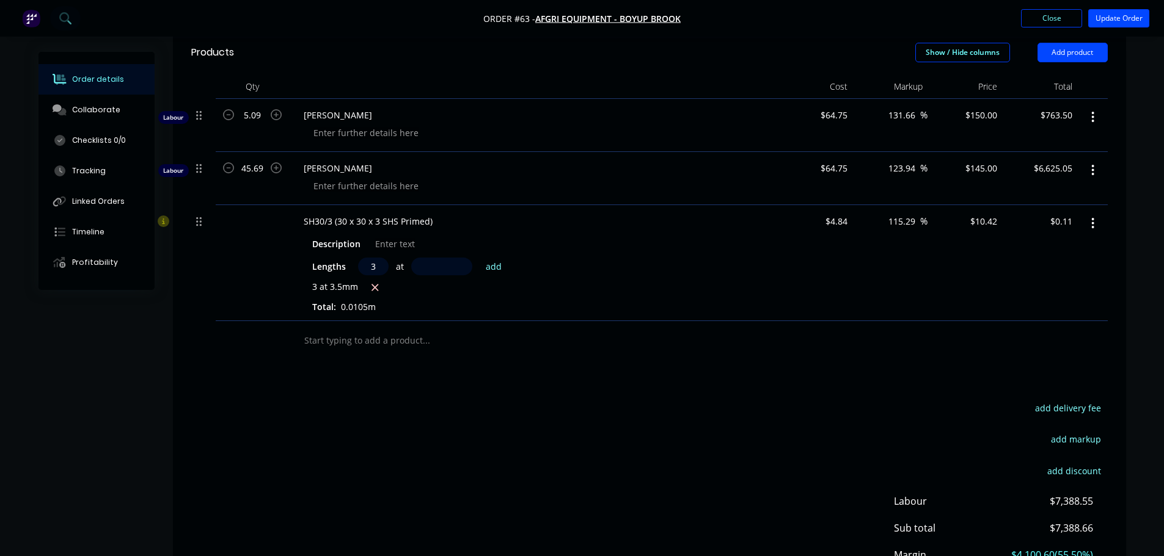
click at [432, 264] on input "text" at bounding box center [441, 267] width 61 height 18
type input "3500mm"
click at [493, 269] on button "add" at bounding box center [493, 266] width 29 height 16
type input "$109.52"
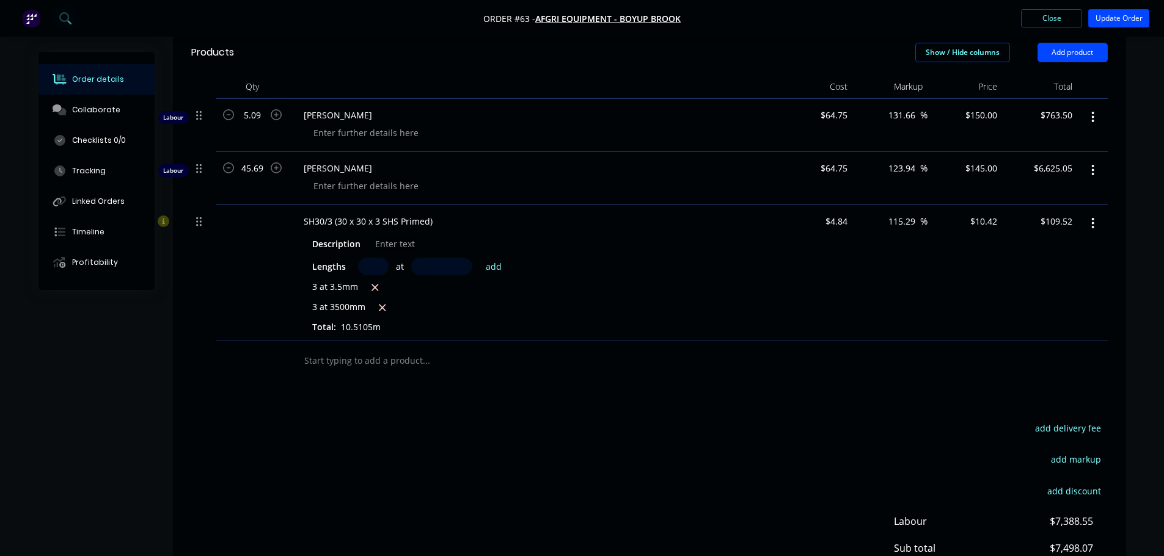
click at [478, 312] on div "3 at 3500mm" at bounding box center [533, 308] width 442 height 15
click at [444, 264] on input "text" at bounding box center [441, 267] width 61 height 18
drag, startPoint x: 420, startPoint y: 303, endPoint x: 514, endPoint y: 298, distance: 94.2
click at [420, 302] on div "3 at 3500mm" at bounding box center [533, 308] width 442 height 15
click at [1091, 225] on icon "button" at bounding box center [1092, 223] width 3 height 13
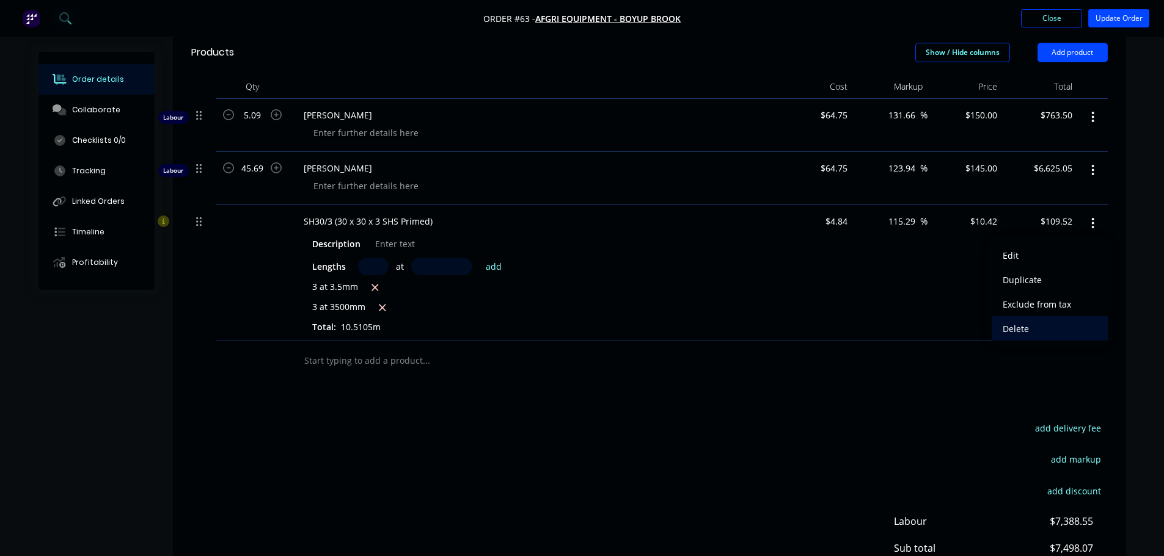
click at [1023, 322] on div "Delete" at bounding box center [1049, 329] width 94 height 18
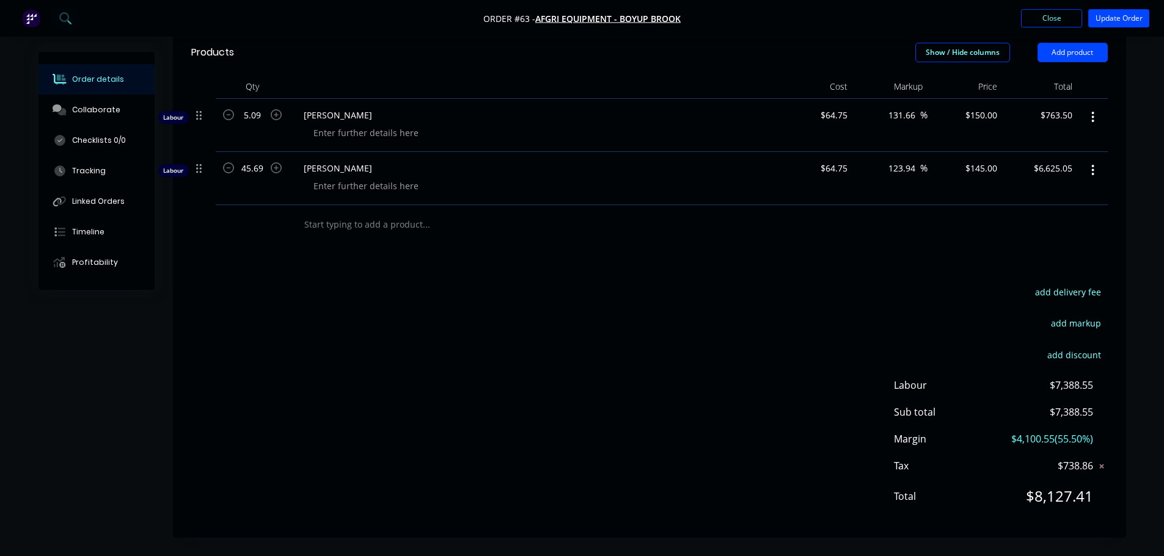
click at [383, 229] on input "text" at bounding box center [426, 225] width 244 height 24
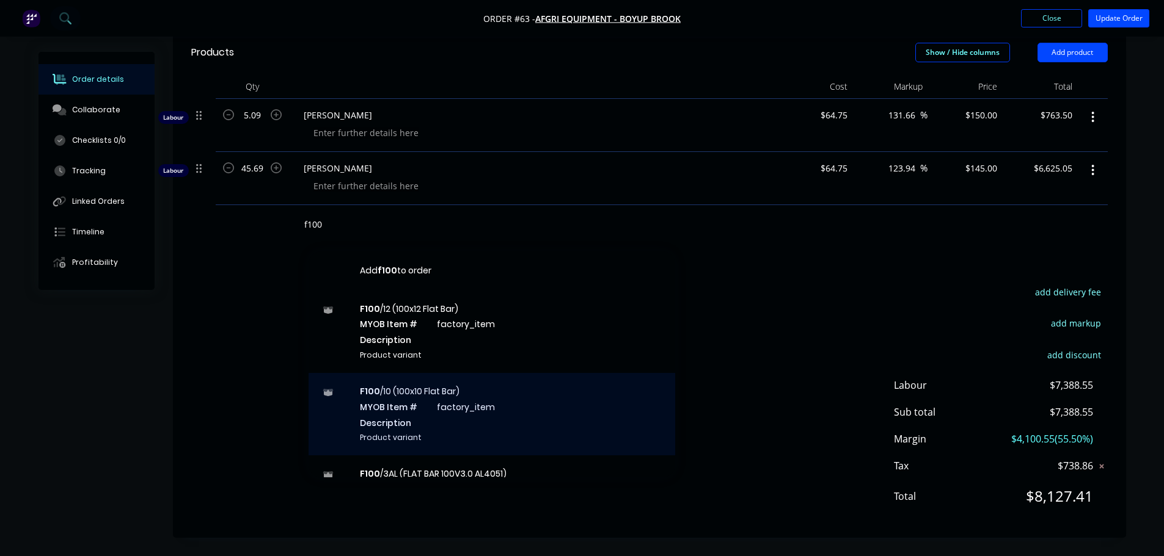
type input "f100"
click at [484, 398] on div "F100 /10 (100x10 Flat Bar) MYOB Item # factory_item Description Product variant" at bounding box center [491, 414] width 366 height 82
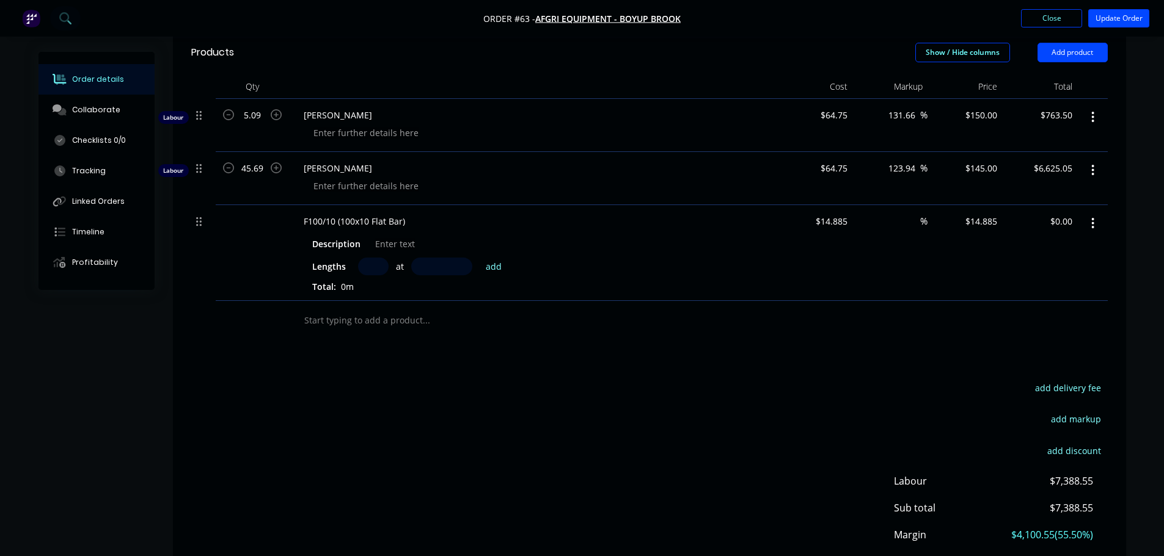
click at [372, 264] on input "text" at bounding box center [373, 267] width 31 height 18
type input "2"
click at [428, 266] on input "text" at bounding box center [441, 267] width 61 height 18
type input "600"
click at [479, 258] on button "add" at bounding box center [493, 266] width 29 height 16
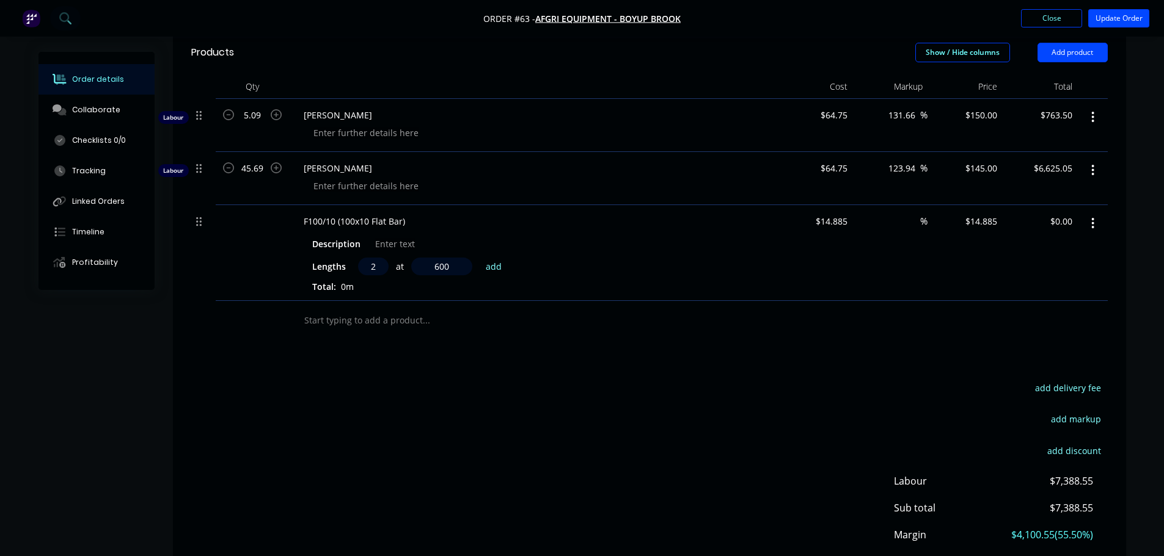
type input "$17.86"
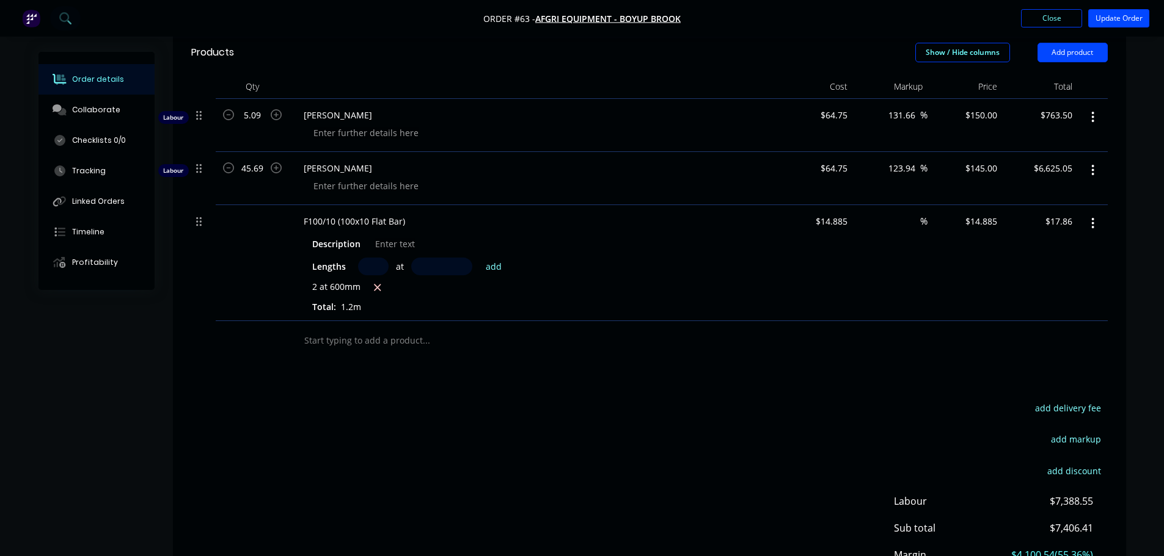
click at [1099, 227] on button "button" at bounding box center [1092, 224] width 29 height 22
click at [1024, 332] on div "Delete" at bounding box center [1049, 329] width 94 height 18
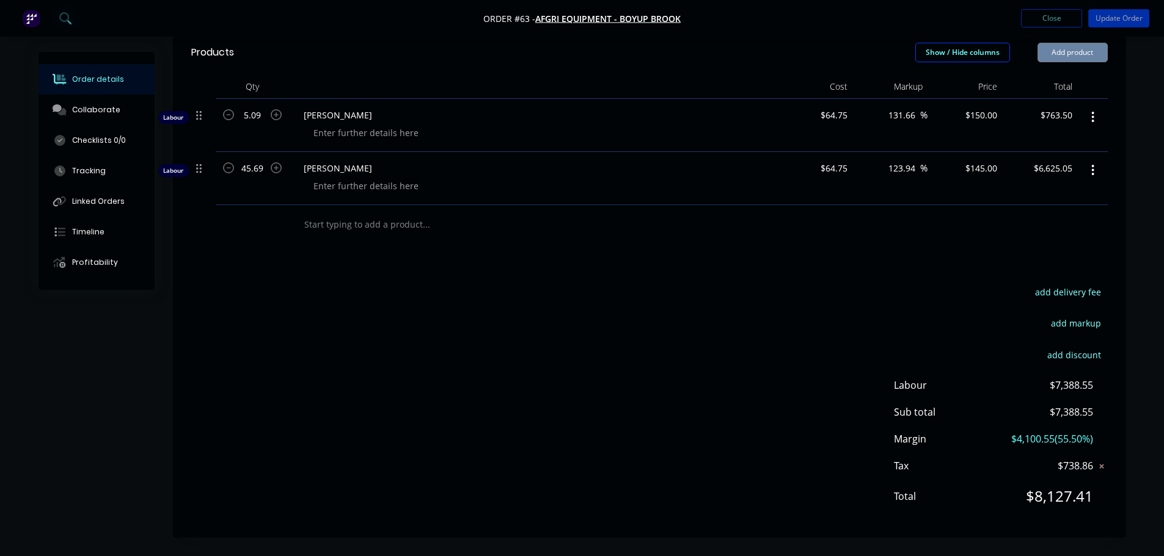
click at [635, 359] on div "add delivery fee add markup add discount Labour $7,388.55 Sub total $7,388.55 M…" at bounding box center [649, 402] width 916 height 236
click at [406, 229] on input "text" at bounding box center [426, 225] width 244 height 24
drag, startPoint x: 691, startPoint y: 321, endPoint x: 967, endPoint y: 88, distance: 360.6
click at [695, 315] on div "add delivery fee add markup add discount Labour $7,388.55 Sub total $7,388.55 M…" at bounding box center [649, 402] width 916 height 236
click at [1037, 27] on button "Close" at bounding box center [1051, 18] width 61 height 18
